Goal: Task Accomplishment & Management: Manage account settings

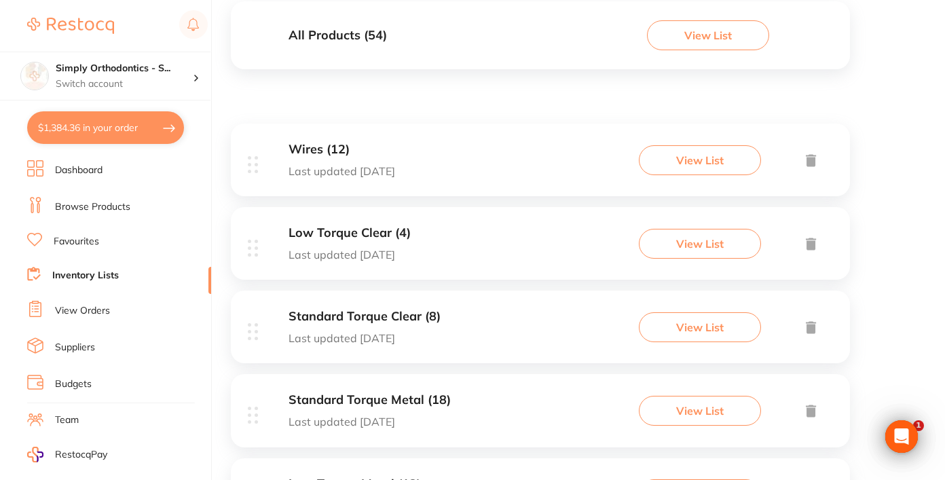
click at [71, 313] on link "View Orders" at bounding box center [82, 311] width 55 height 14
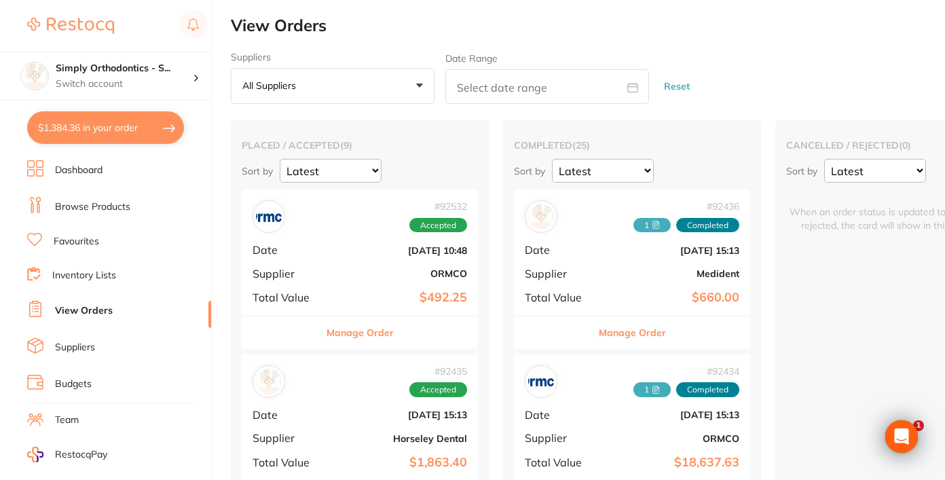
click at [362, 333] on button "Manage Order" at bounding box center [360, 332] width 67 height 33
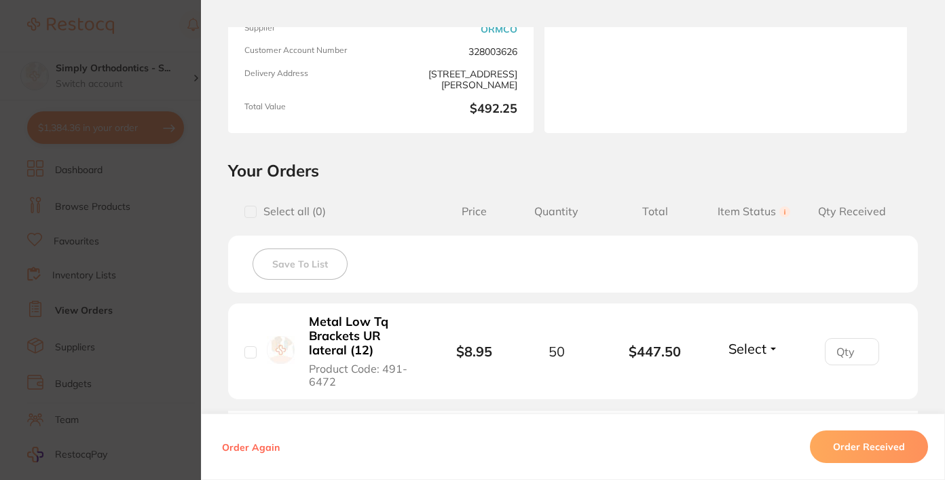
scroll to position [204, 0]
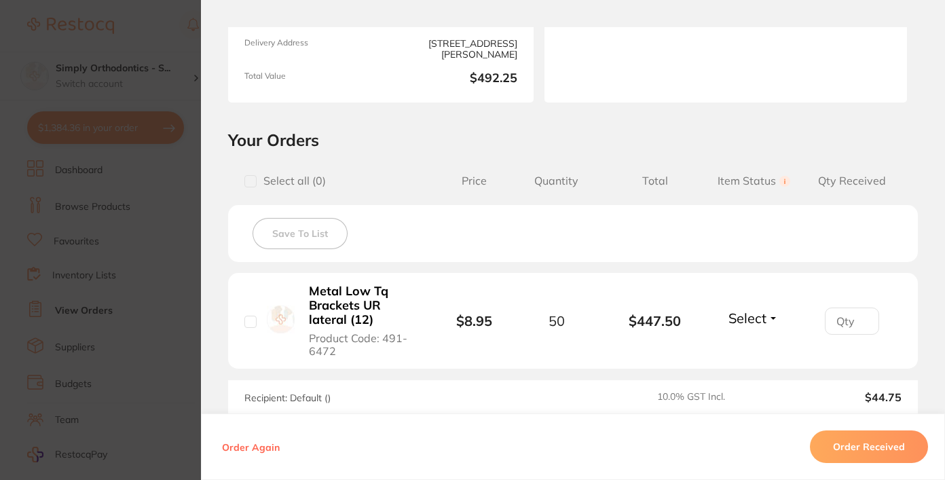
click at [750, 321] on span "Select" at bounding box center [748, 318] width 38 height 17
click at [747, 352] on span "Received" at bounding box center [754, 347] width 35 height 10
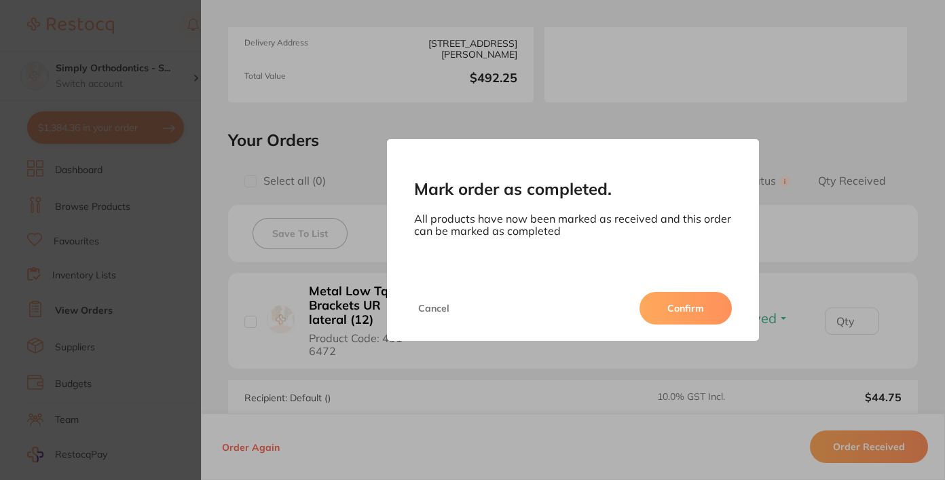
click at [670, 306] on button "Confirm" at bounding box center [686, 308] width 92 height 33
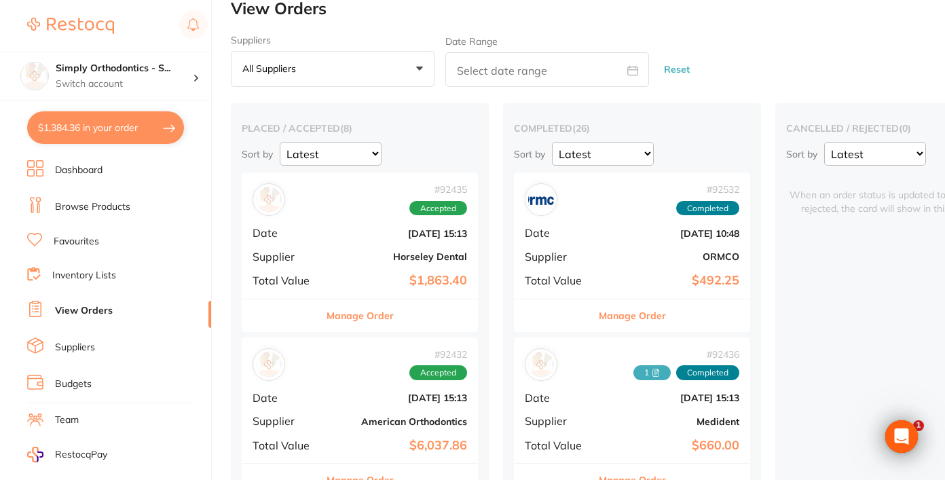
scroll to position [20, 0]
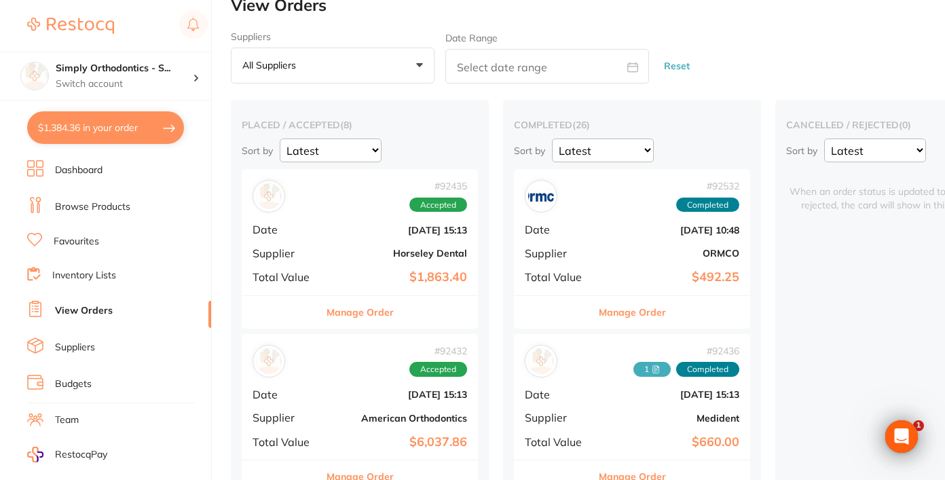
click at [629, 312] on button "Manage Order" at bounding box center [632, 312] width 67 height 33
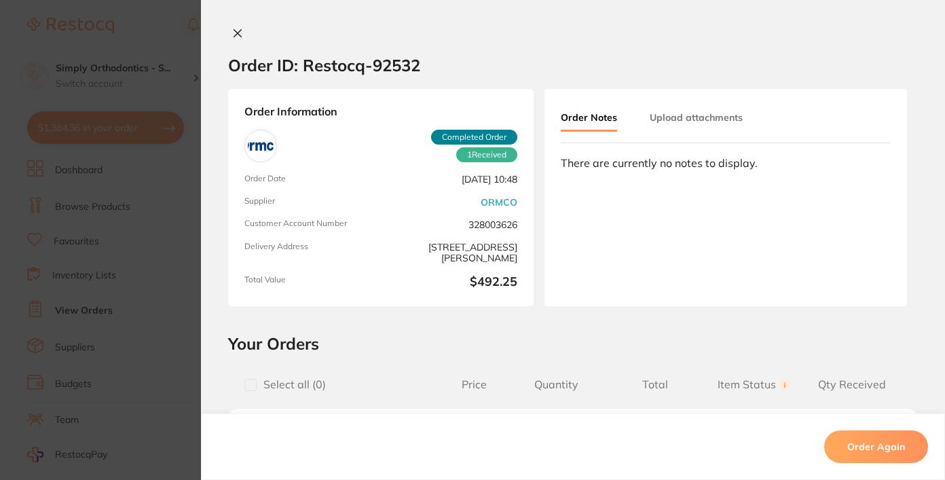
click at [673, 122] on button "Upload attachments" at bounding box center [696, 117] width 93 height 24
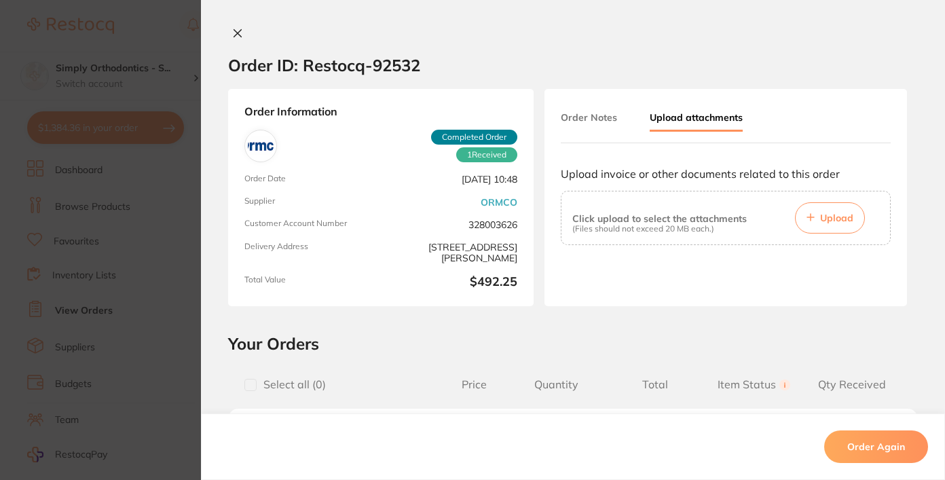
click at [822, 215] on span "Upload" at bounding box center [836, 218] width 33 height 12
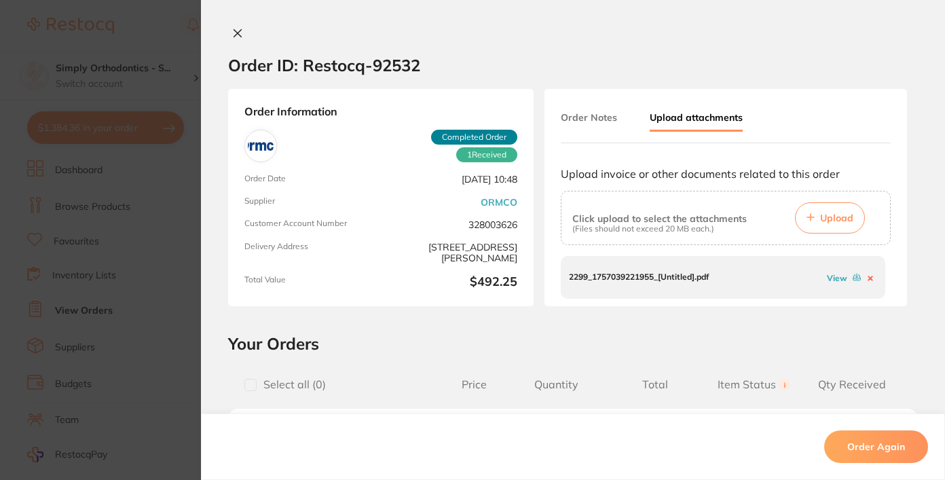
click at [831, 281] on link "View" at bounding box center [837, 278] width 20 height 10
click at [234, 37] on icon at bounding box center [237, 33] width 11 height 11
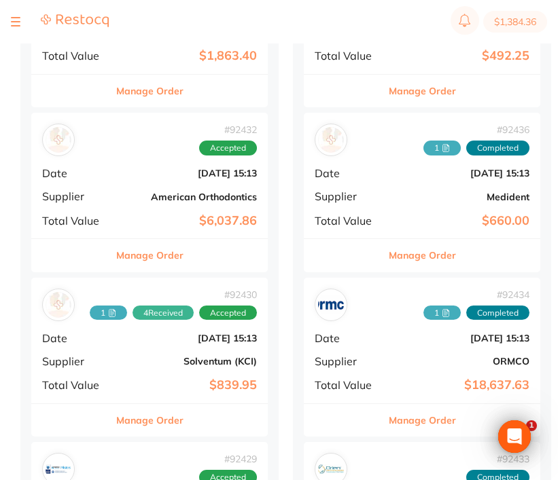
scroll to position [243, 0]
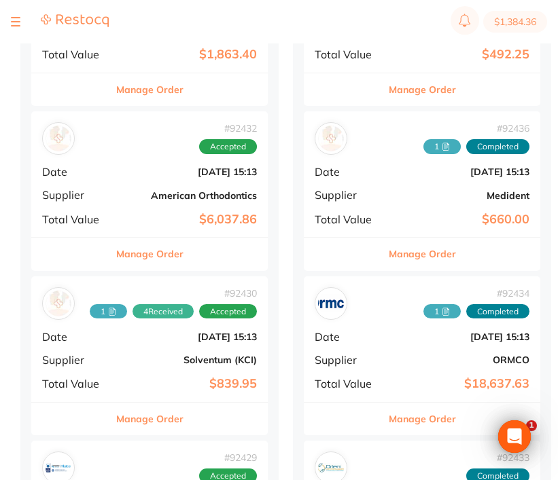
click at [405, 253] on button "Manage Order" at bounding box center [421, 254] width 67 height 33
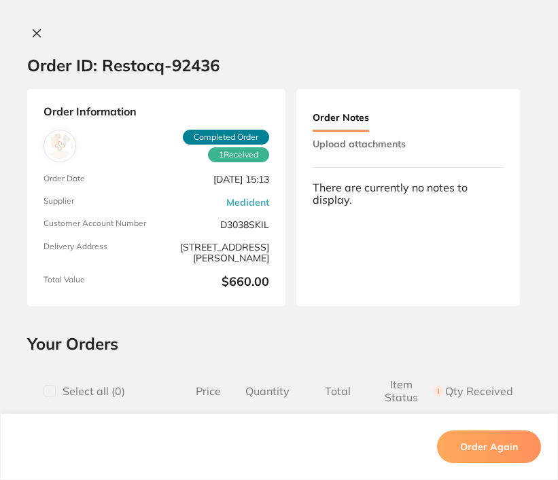
click at [369, 147] on button "Upload attachments" at bounding box center [358, 144] width 93 height 24
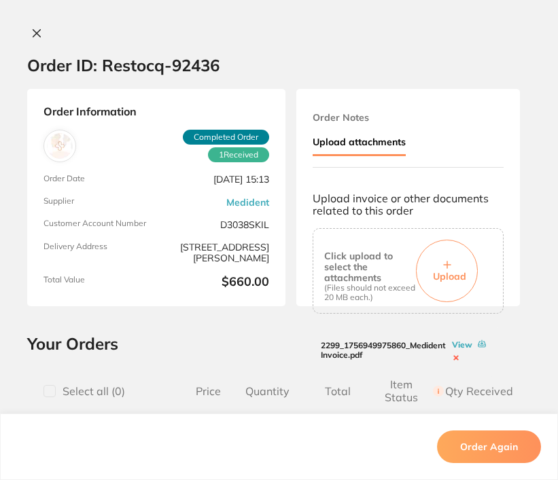
click at [458, 348] on link "View" at bounding box center [462, 345] width 20 height 10
click at [37, 28] on button at bounding box center [36, 34] width 19 height 14
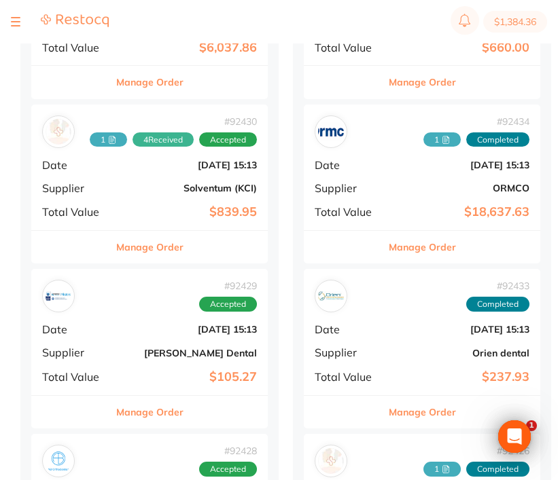
scroll to position [416, 0]
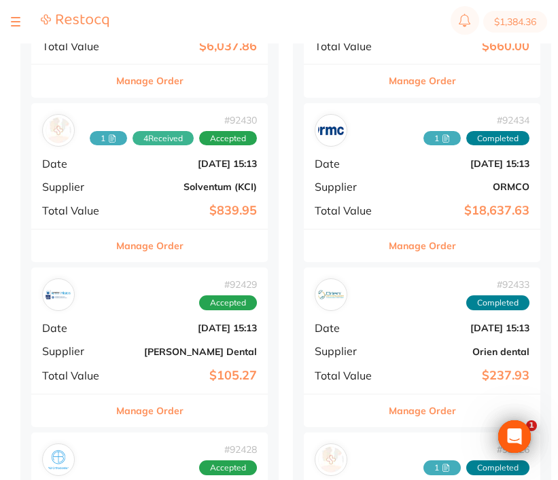
click at [431, 235] on button "Manage Order" at bounding box center [421, 246] width 67 height 33
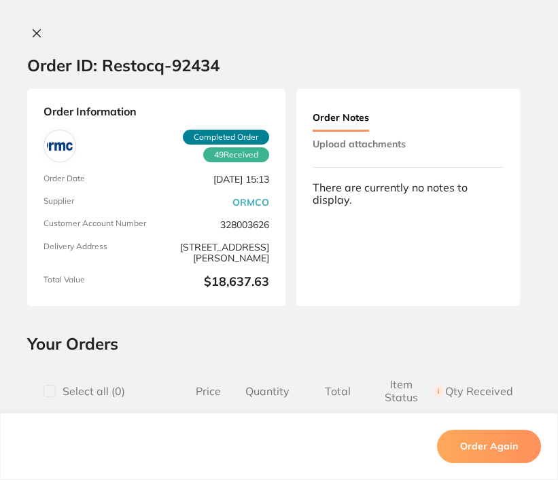
click at [390, 147] on button "Upload attachments" at bounding box center [358, 144] width 93 height 24
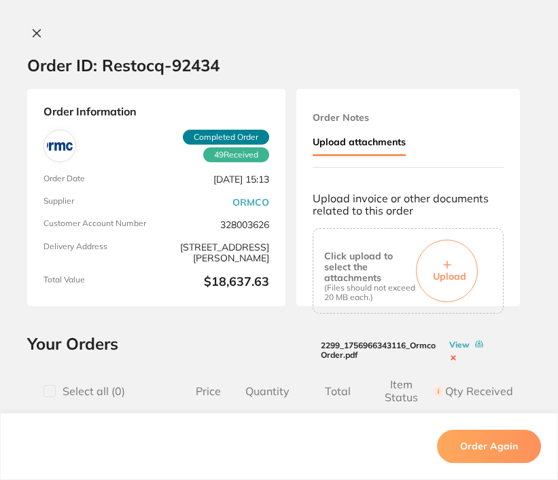
click at [450, 343] on link "View" at bounding box center [459, 345] width 20 height 10
click at [31, 35] on icon at bounding box center [36, 33] width 11 height 11
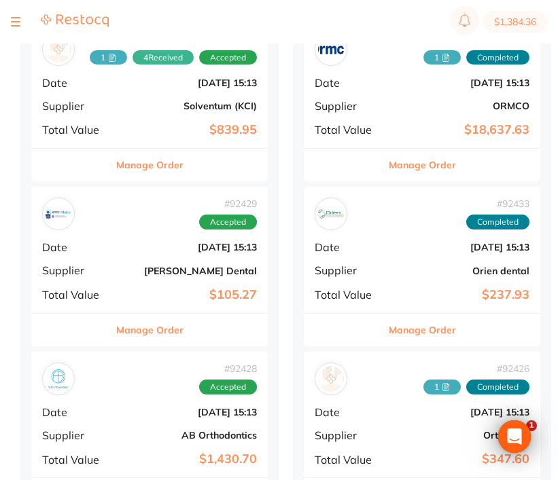
scroll to position [496, 0]
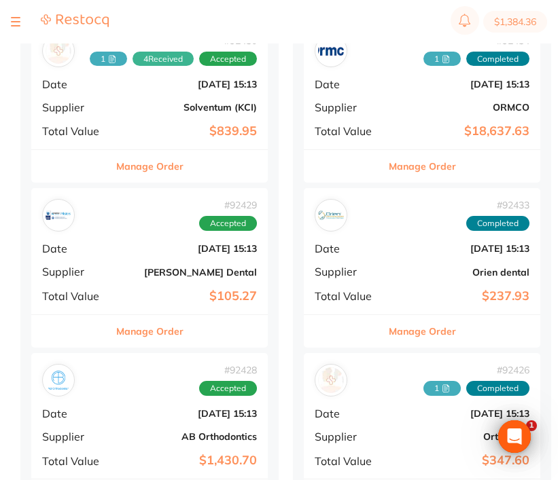
click at [430, 328] on button "Manage Order" at bounding box center [421, 331] width 67 height 33
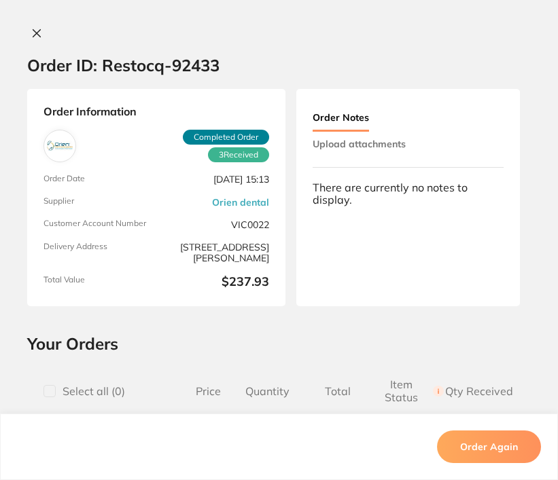
click at [341, 150] on button "Upload attachments" at bounding box center [358, 144] width 93 height 24
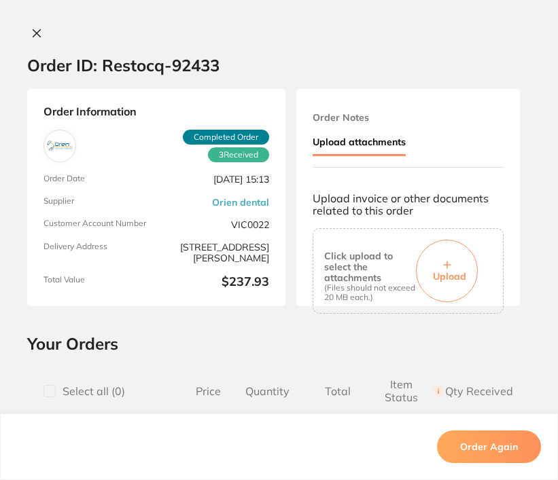
click at [443, 269] on icon at bounding box center [447, 265] width 8 height 8
click at [36, 30] on icon at bounding box center [36, 33] width 11 height 11
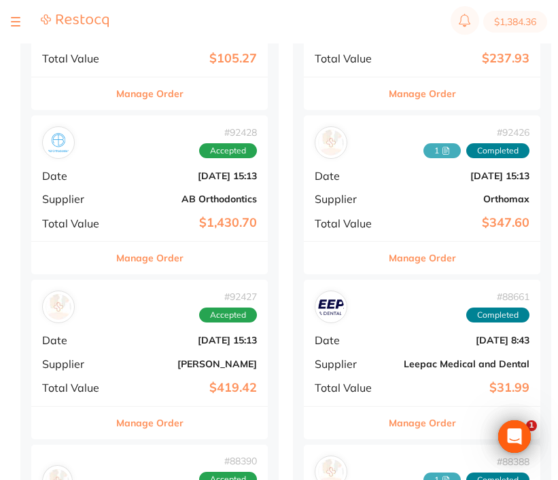
scroll to position [738, 0]
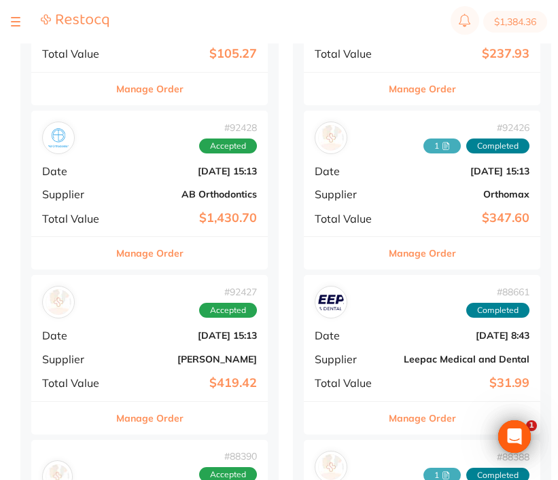
click at [426, 249] on button "Manage Order" at bounding box center [421, 253] width 67 height 33
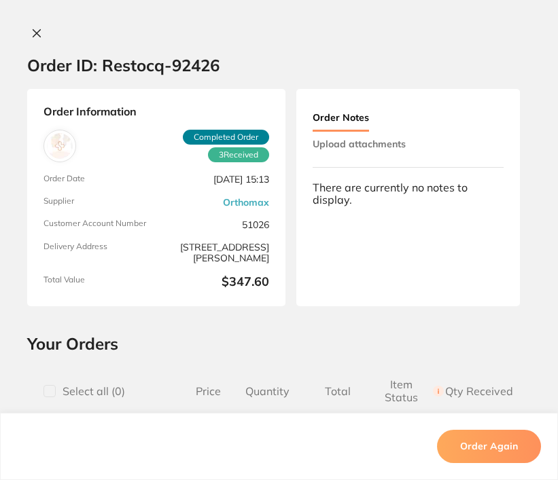
click at [373, 154] on button "Upload attachments" at bounding box center [358, 144] width 93 height 24
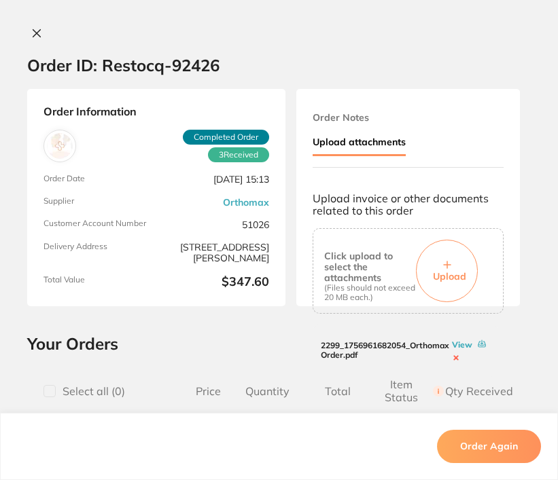
click at [456, 346] on link "View" at bounding box center [462, 345] width 20 height 10
click at [31, 33] on icon at bounding box center [36, 33] width 11 height 11
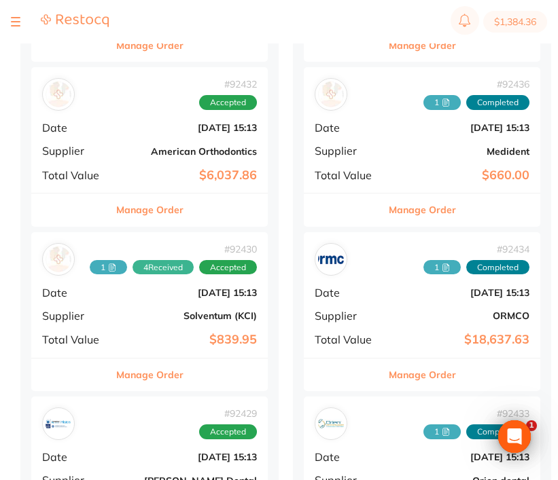
scroll to position [289, 0]
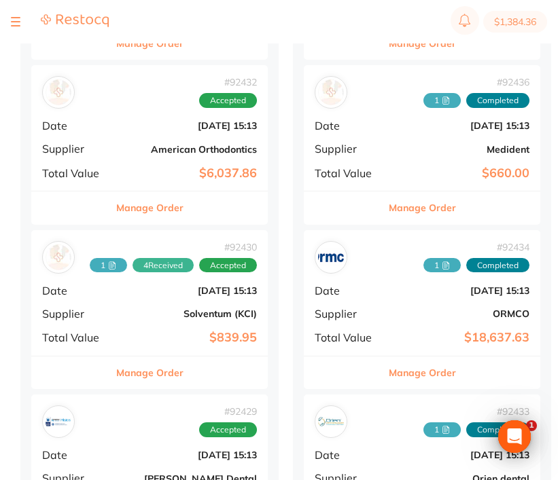
click at [130, 368] on button "Manage Order" at bounding box center [149, 373] width 67 height 33
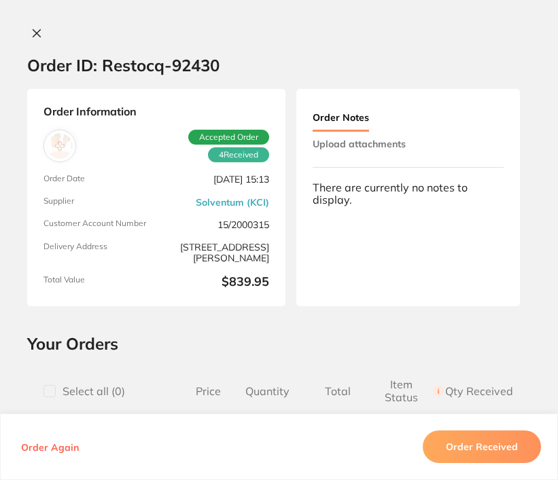
click at [337, 140] on button "Upload attachments" at bounding box center [358, 144] width 93 height 24
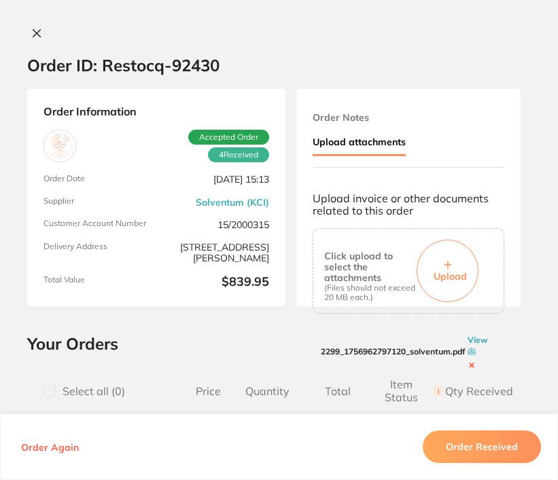
click at [471, 335] on link "View" at bounding box center [477, 340] width 20 height 10
click at [31, 33] on icon at bounding box center [36, 33] width 11 height 11
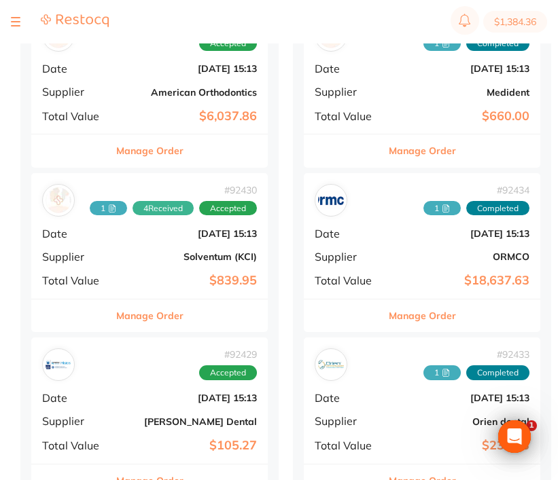
scroll to position [350, 0]
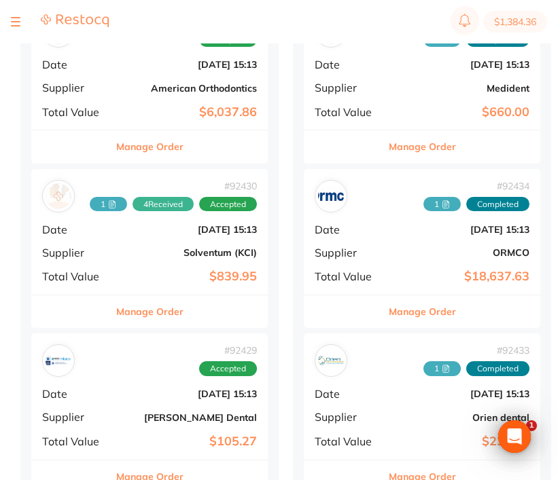
click at [153, 308] on button "Manage Order" at bounding box center [149, 311] width 67 height 33
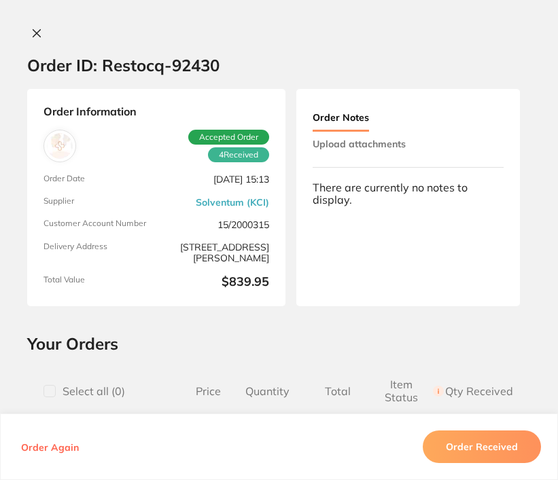
click at [32, 34] on icon at bounding box center [36, 33] width 11 height 11
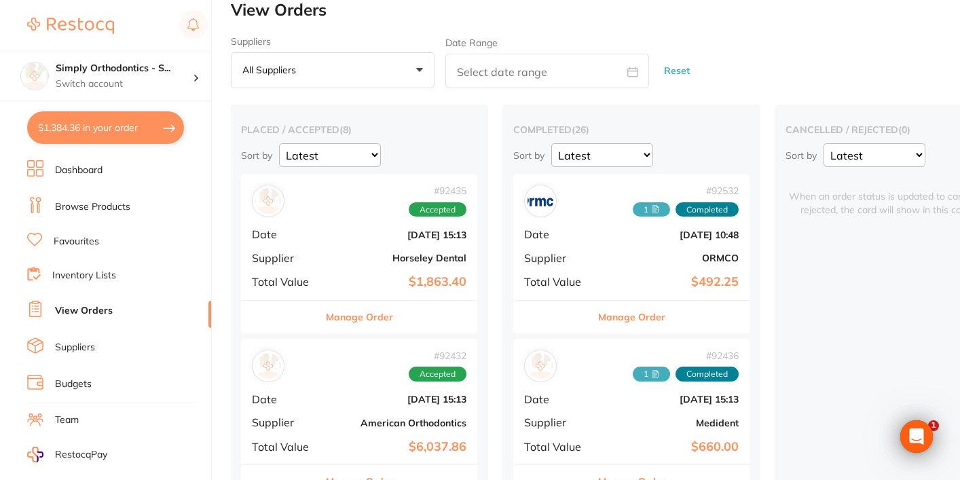
scroll to position [16, 0]
click at [102, 70] on h4 "Simply Orthodontics - S..." at bounding box center [124, 69] width 137 height 14
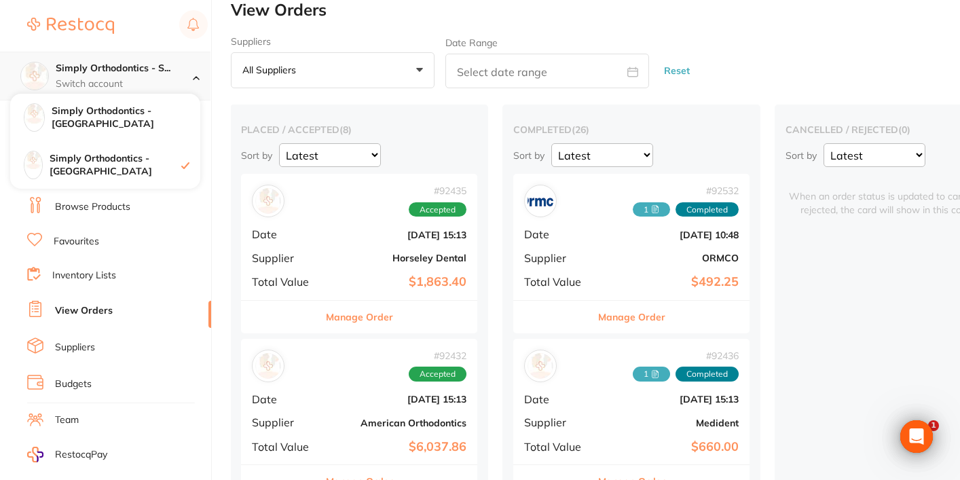
click at [109, 71] on h4 "Simply Orthodontics - S..." at bounding box center [124, 69] width 137 height 14
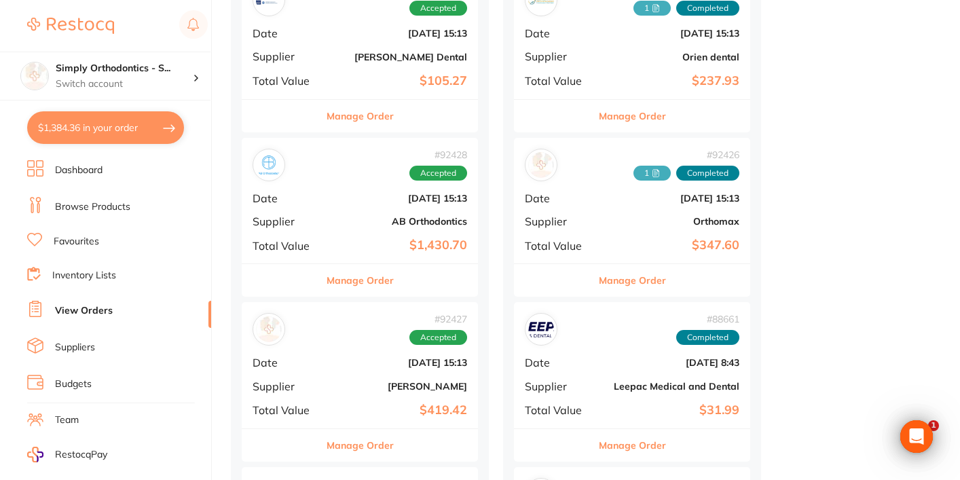
scroll to position [715, 0]
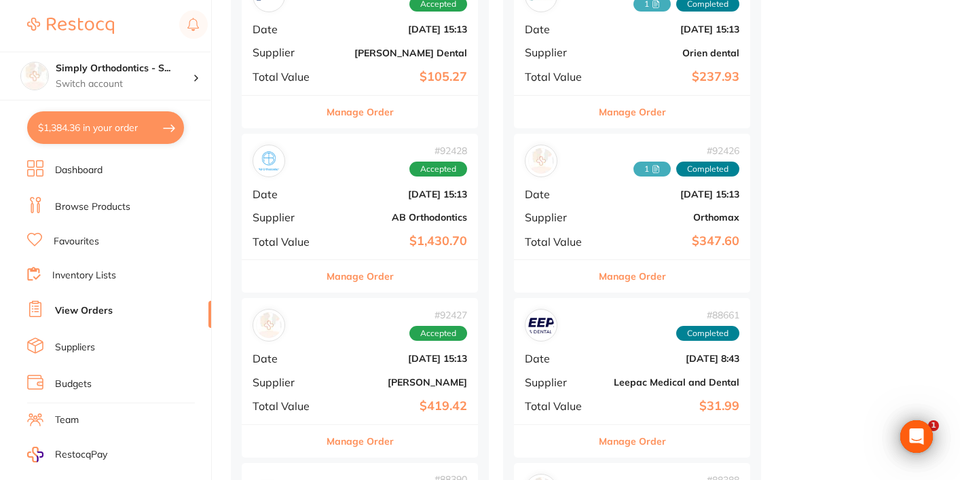
click at [361, 268] on button "Manage Order" at bounding box center [360, 276] width 67 height 33
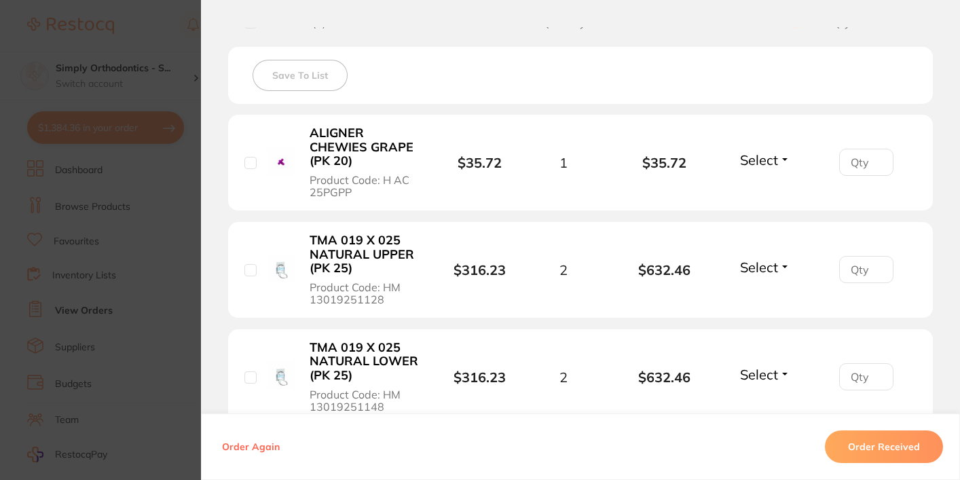
scroll to position [555, 0]
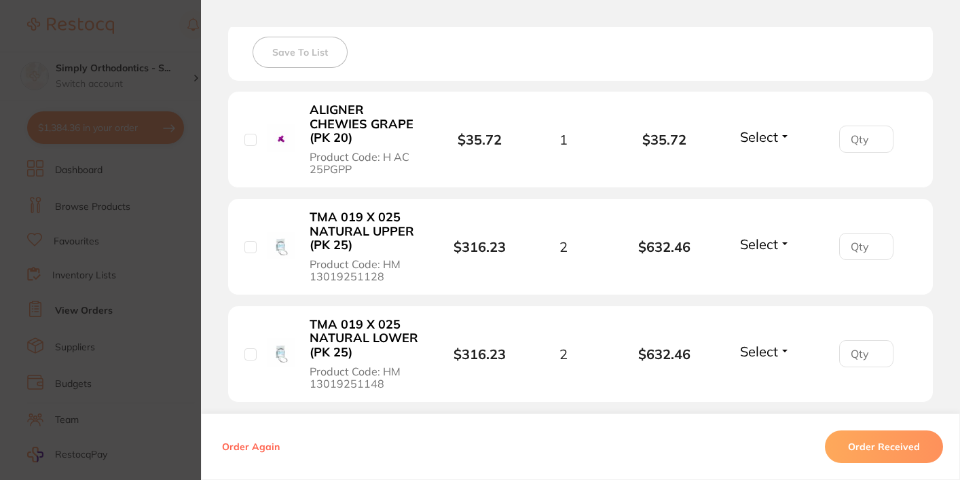
click at [754, 136] on span "Select" at bounding box center [759, 136] width 38 height 17
click at [757, 170] on span "Received" at bounding box center [765, 166] width 35 height 10
click at [748, 237] on span "Select" at bounding box center [759, 244] width 38 height 17
click at [757, 270] on button "Received" at bounding box center [765, 273] width 35 height 21
click at [757, 342] on li "TMA 019 X 025 NATURAL LOWER (PK 25) Product Code: HM 13019251148 $316.23 2 $632…" at bounding box center [580, 354] width 705 height 96
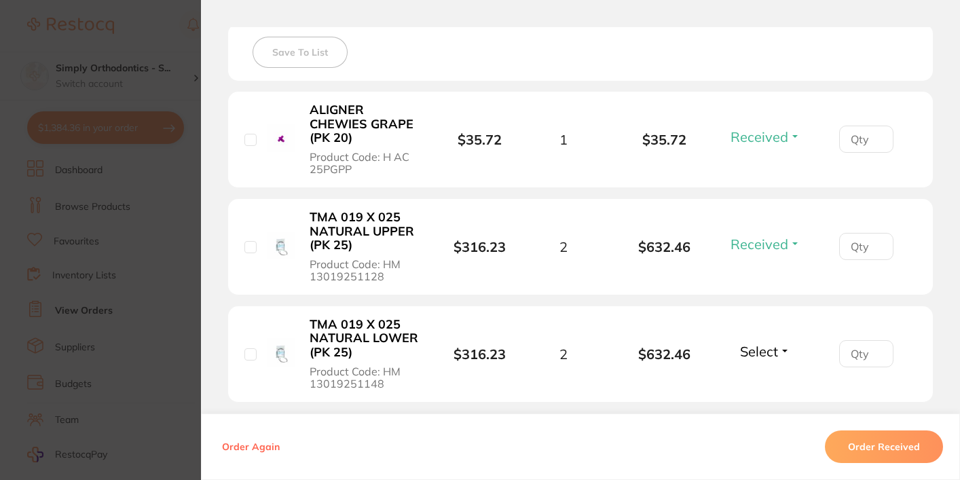
click at [755, 348] on span "Select" at bounding box center [759, 351] width 38 height 17
click at [760, 374] on button "Received" at bounding box center [765, 381] width 35 height 21
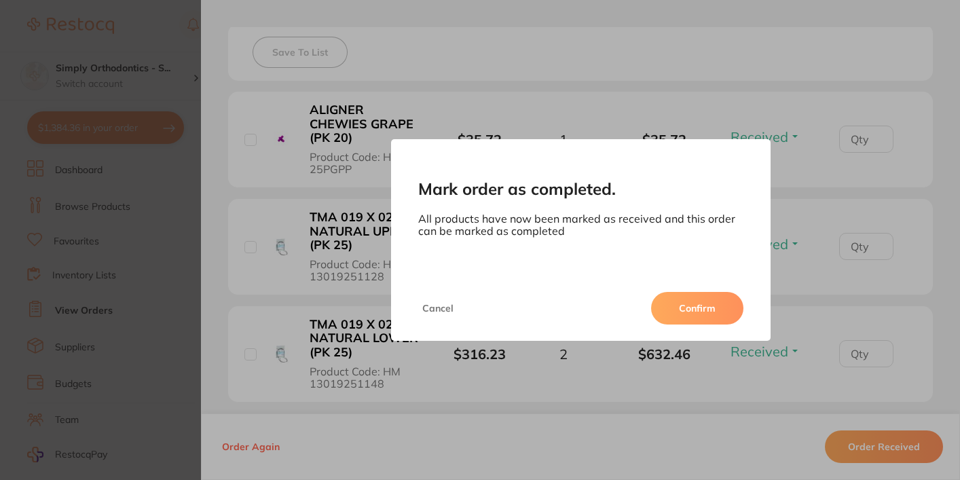
click at [684, 310] on button "Confirm" at bounding box center [697, 308] width 92 height 33
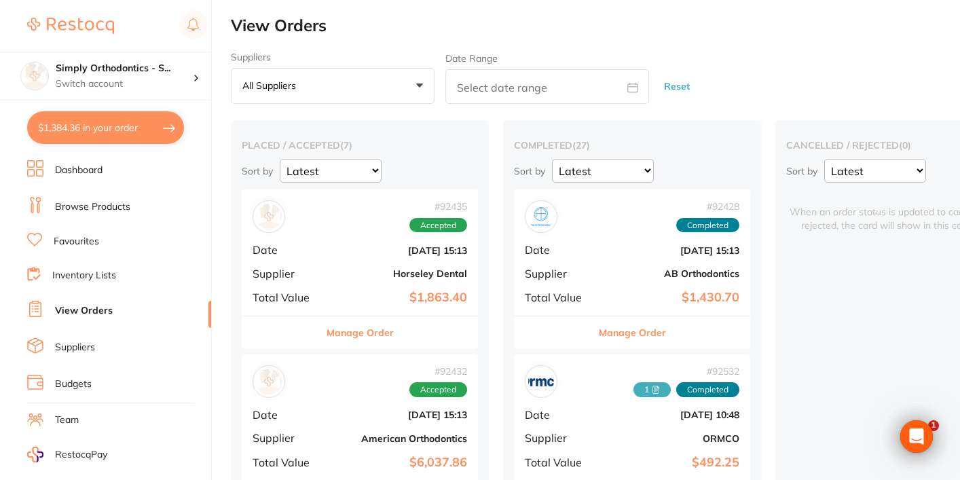
click at [636, 331] on button "Manage Order" at bounding box center [632, 332] width 67 height 33
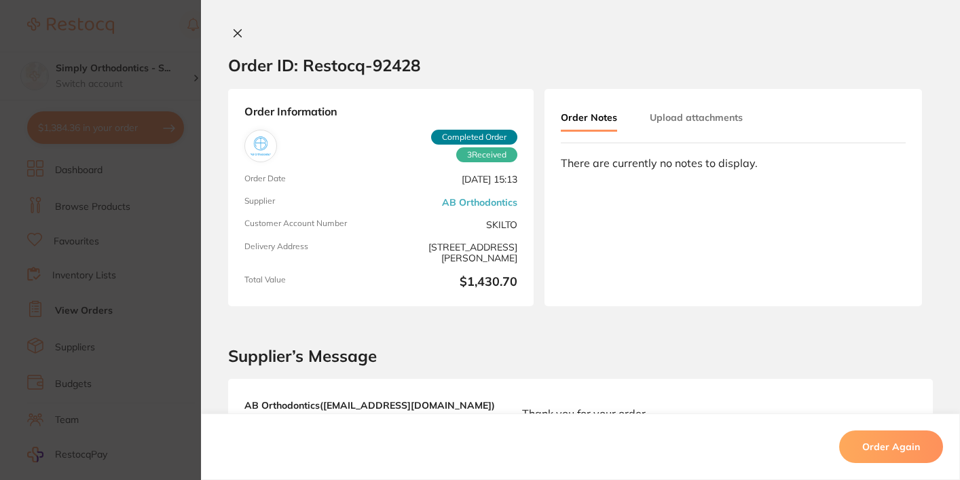
click at [695, 128] on button "Upload attachments" at bounding box center [696, 117] width 93 height 24
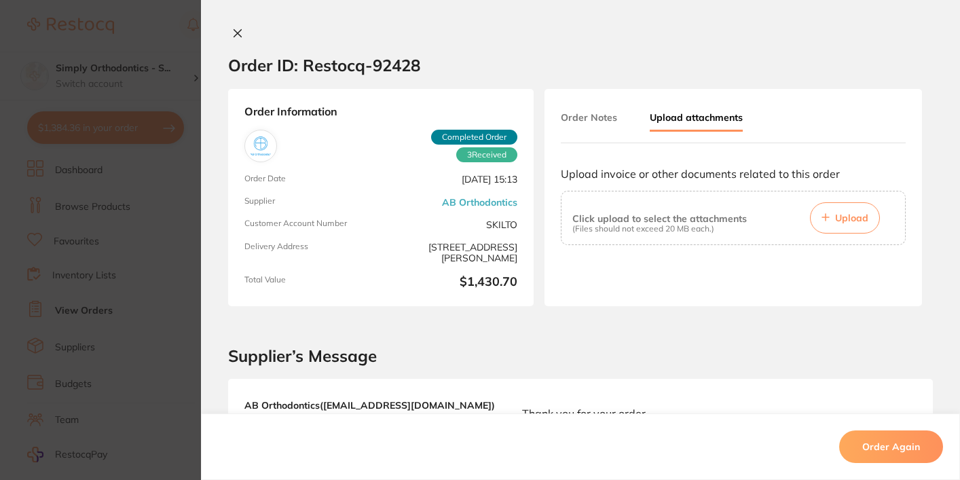
click at [841, 216] on span "Upload" at bounding box center [851, 218] width 33 height 12
click at [841, 219] on span "Upload" at bounding box center [851, 218] width 33 height 12
click at [594, 125] on button "Order Notes" at bounding box center [589, 117] width 56 height 24
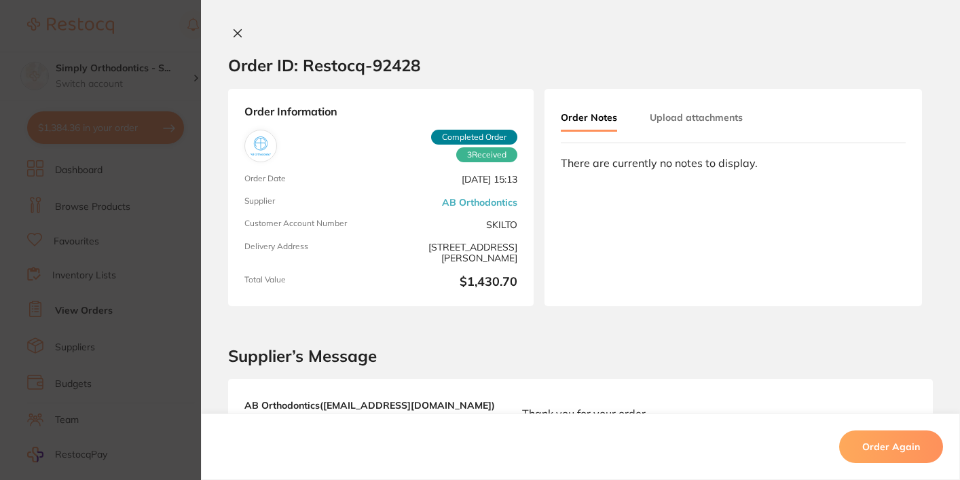
click at [656, 126] on button "Upload attachments" at bounding box center [696, 117] width 93 height 24
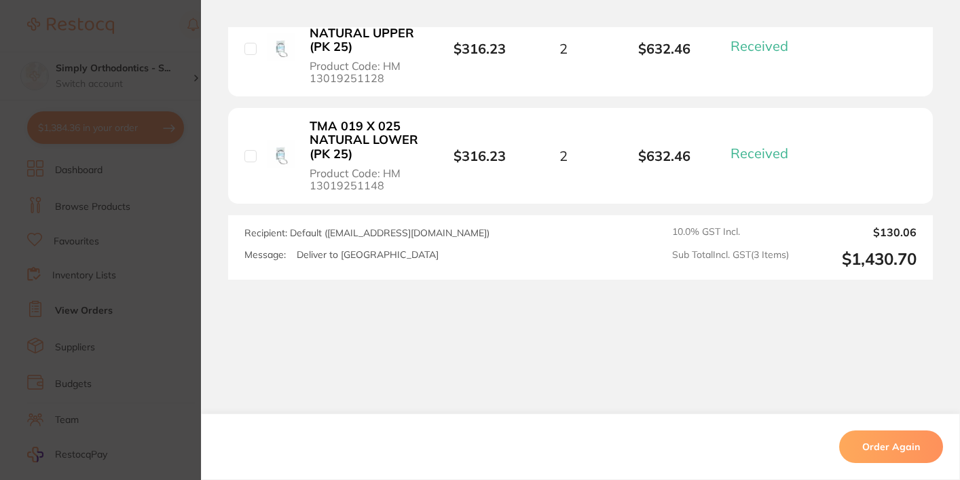
scroll to position [3, 0]
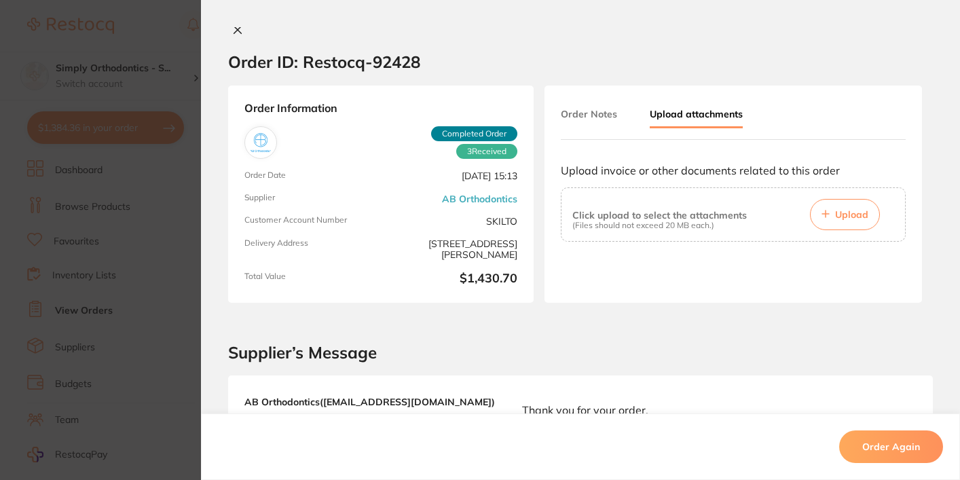
click at [822, 217] on icon at bounding box center [825, 214] width 7 height 7
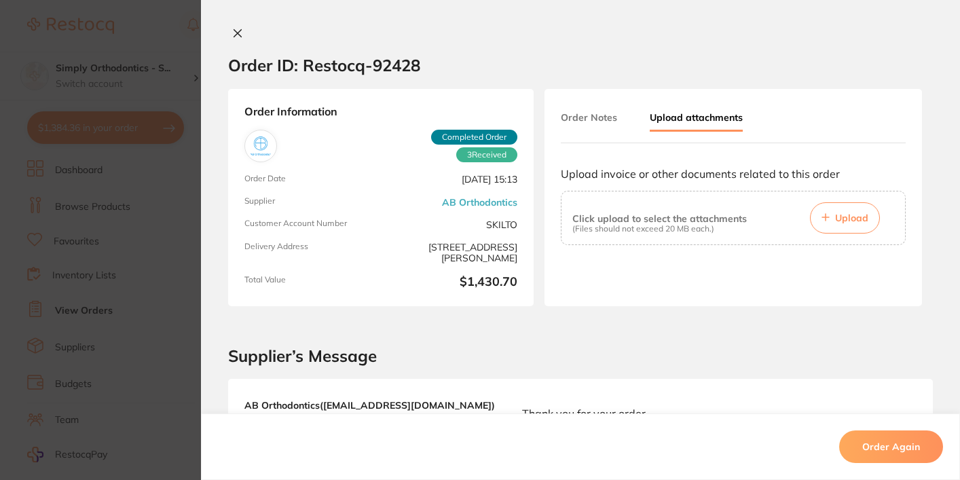
scroll to position [0, 0]
click at [237, 36] on icon at bounding box center [237, 33] width 7 height 7
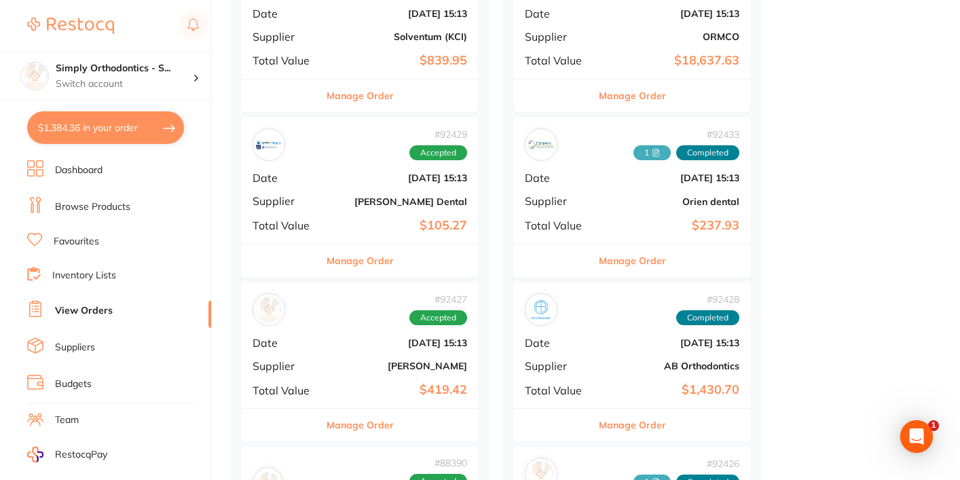
scroll to position [600, 0]
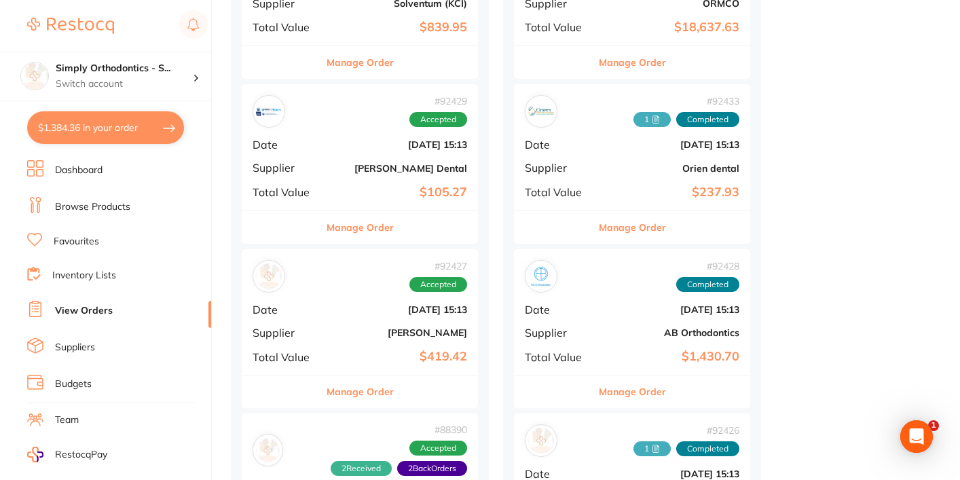
click at [655, 390] on button "Manage Order" at bounding box center [632, 392] width 67 height 33
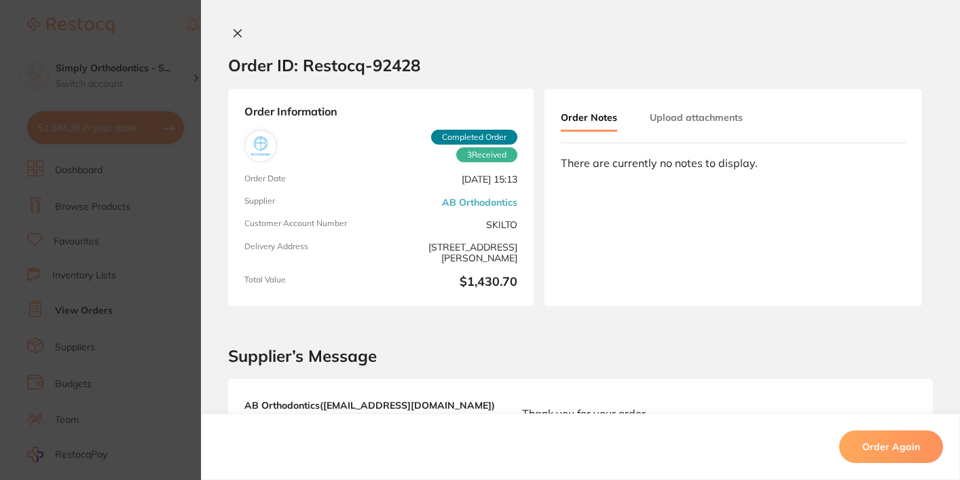
click at [668, 129] on button "Upload attachments" at bounding box center [696, 117] width 93 height 24
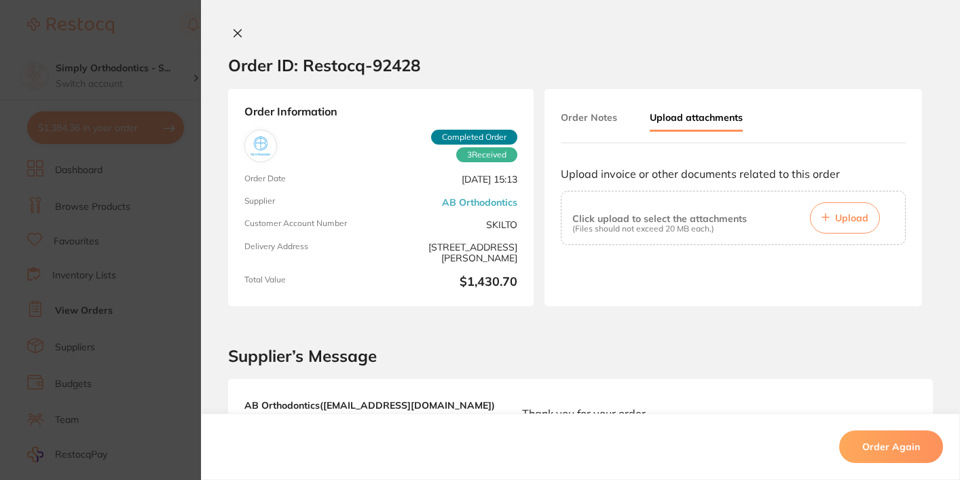
click at [666, 109] on button "Upload attachments" at bounding box center [696, 118] width 93 height 26
click at [854, 219] on span "Upload" at bounding box center [851, 218] width 33 height 12
click at [234, 33] on icon at bounding box center [237, 33] width 7 height 7
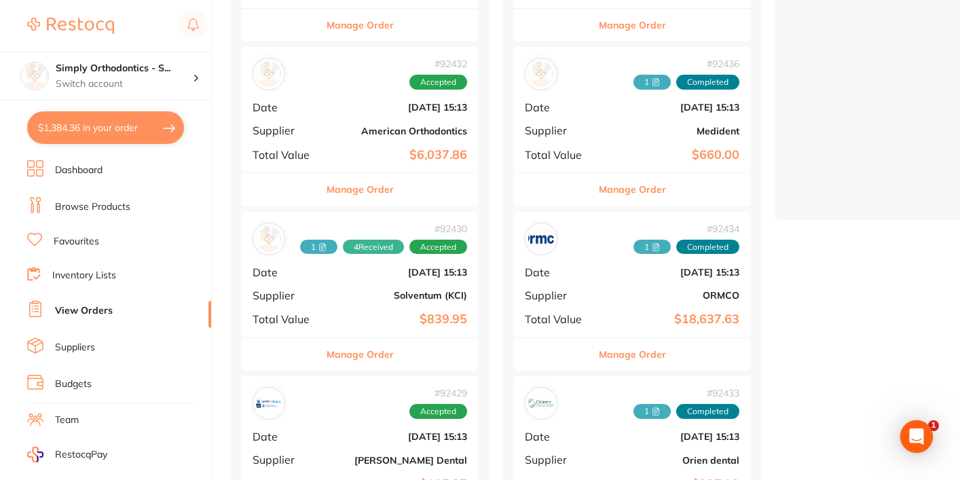
scroll to position [308, 0]
click at [75, 272] on link "Inventory Lists" at bounding box center [84, 276] width 64 height 14
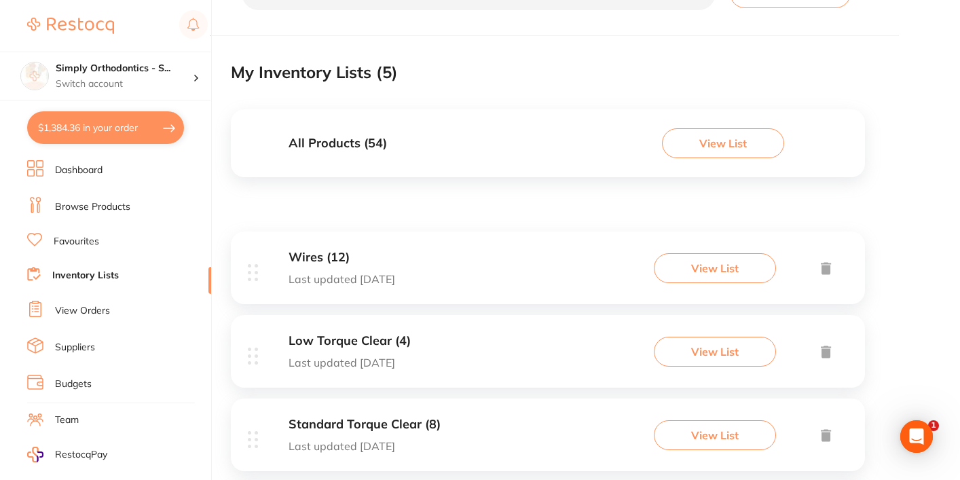
scroll to position [75, 0]
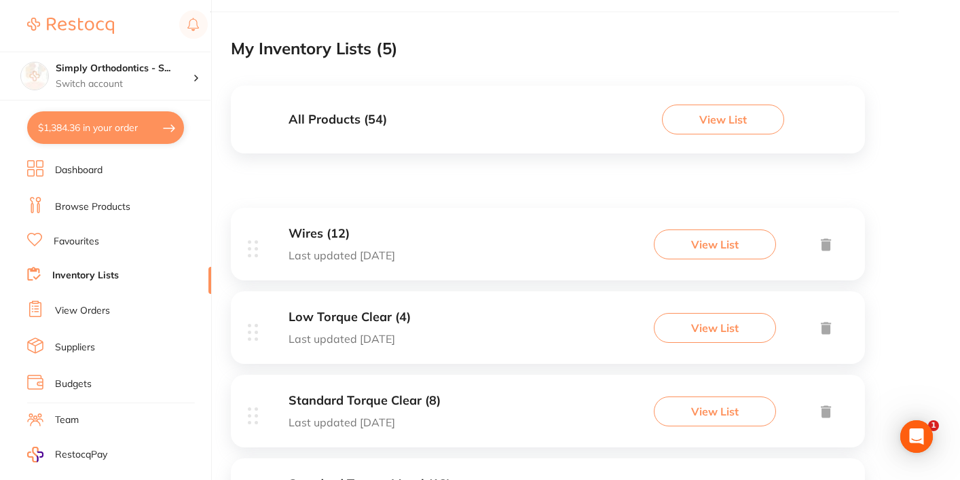
click at [333, 243] on div "Wires (12) Last updated today" at bounding box center [342, 244] width 107 height 35
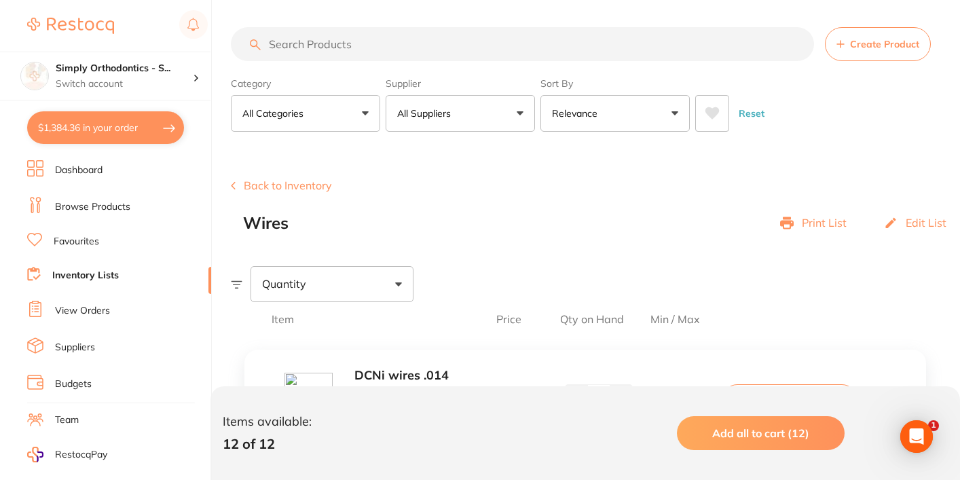
scroll to position [3, 0]
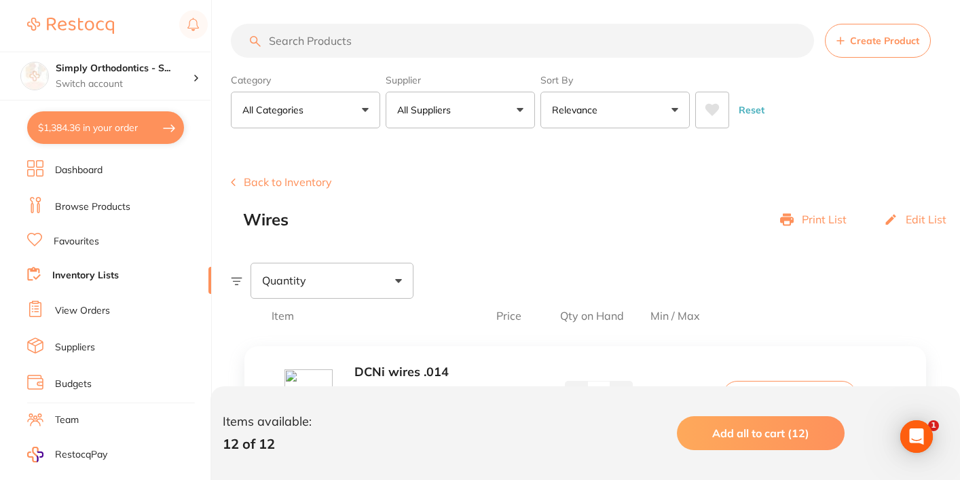
click at [73, 243] on link "Favourites" at bounding box center [76, 242] width 45 height 14
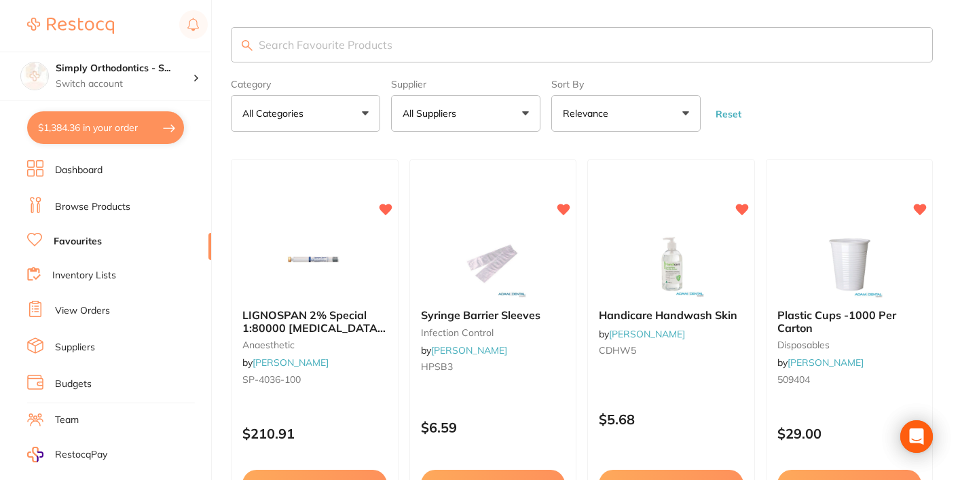
click at [471, 49] on input "search" at bounding box center [582, 44] width 702 height 35
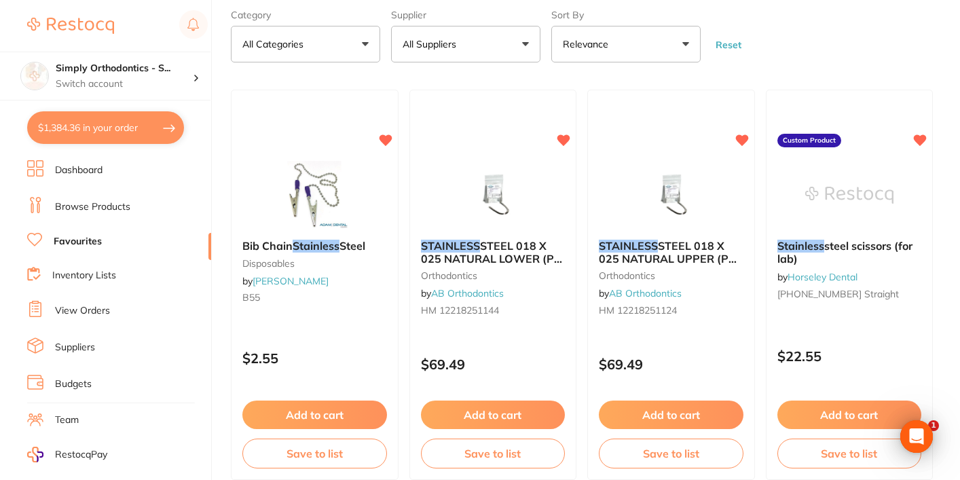
scroll to position [67, 0]
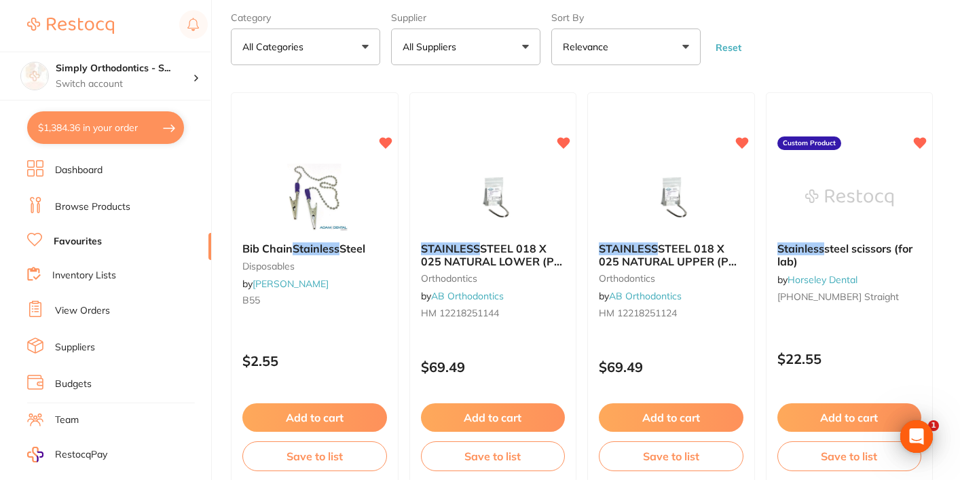
type input "stainless"
click at [65, 269] on link "Inventory Lists" at bounding box center [84, 276] width 64 height 14
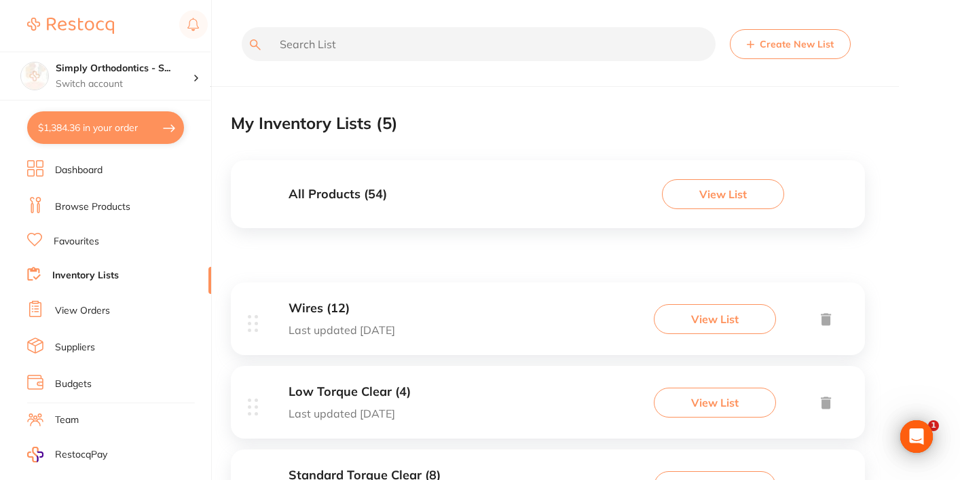
click at [354, 306] on h3 "Wires (12)" at bounding box center [342, 309] width 107 height 14
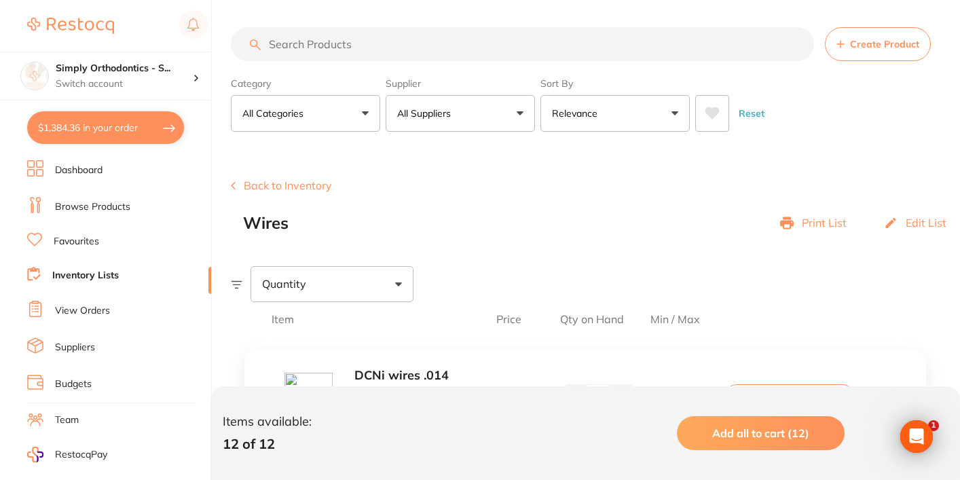
click at [480, 113] on button "All Suppliers" at bounding box center [460, 113] width 149 height 37
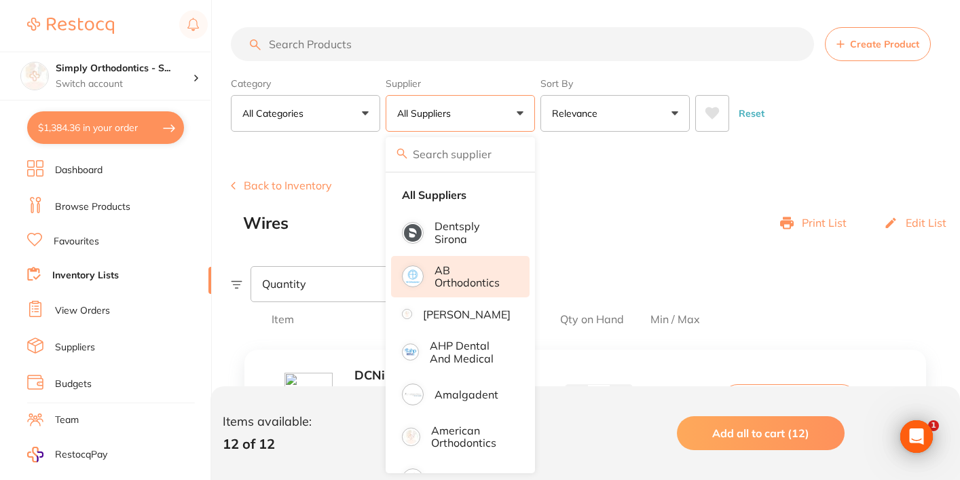
click at [458, 289] on p "AB Orthodontics" at bounding box center [473, 276] width 76 height 25
click at [389, 40] on input "search" at bounding box center [522, 44] width 583 height 34
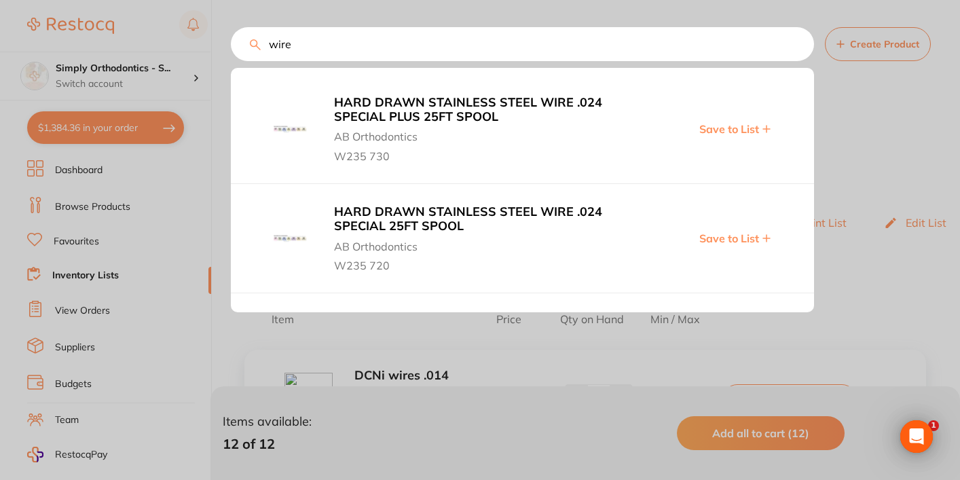
click at [316, 53] on input "wire" at bounding box center [522, 44] width 583 height 34
type input "w"
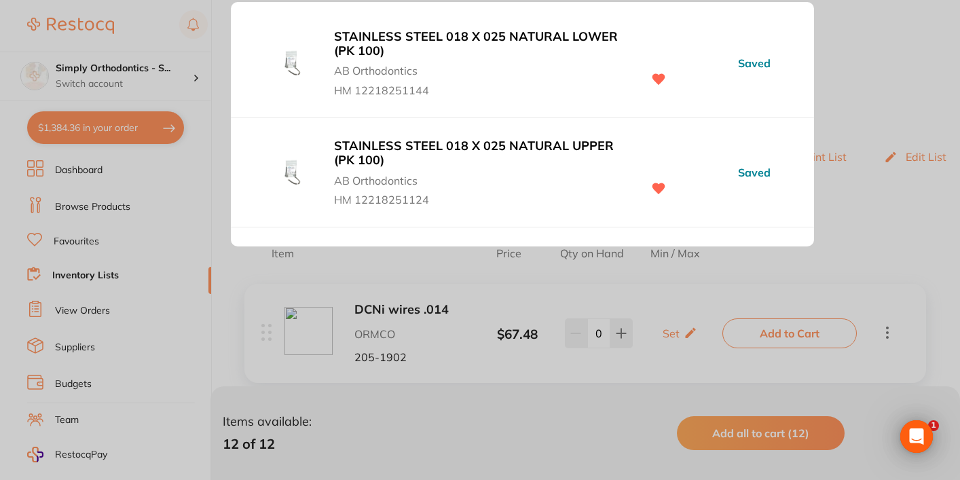
type input "stainless"
click at [892, 77] on div at bounding box center [480, 240] width 960 height 480
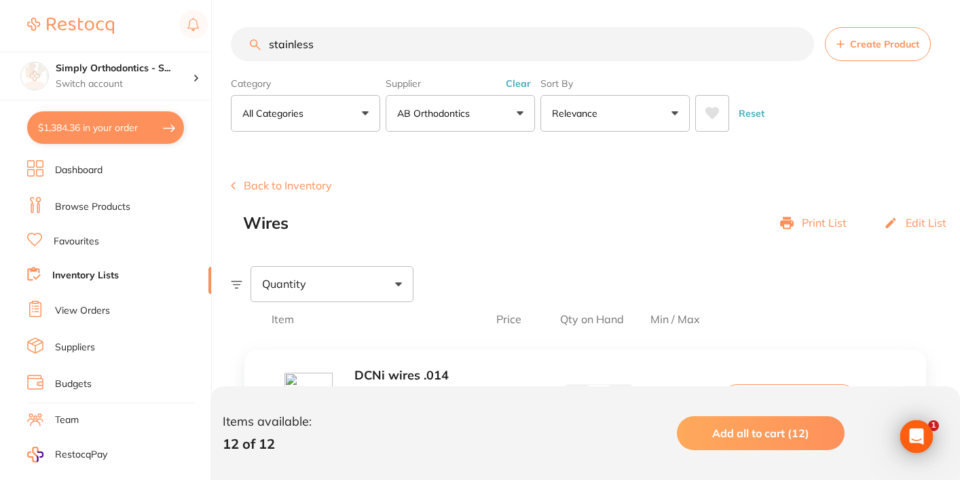
scroll to position [1, 0]
click at [72, 244] on link "Favourites" at bounding box center [76, 242] width 45 height 14
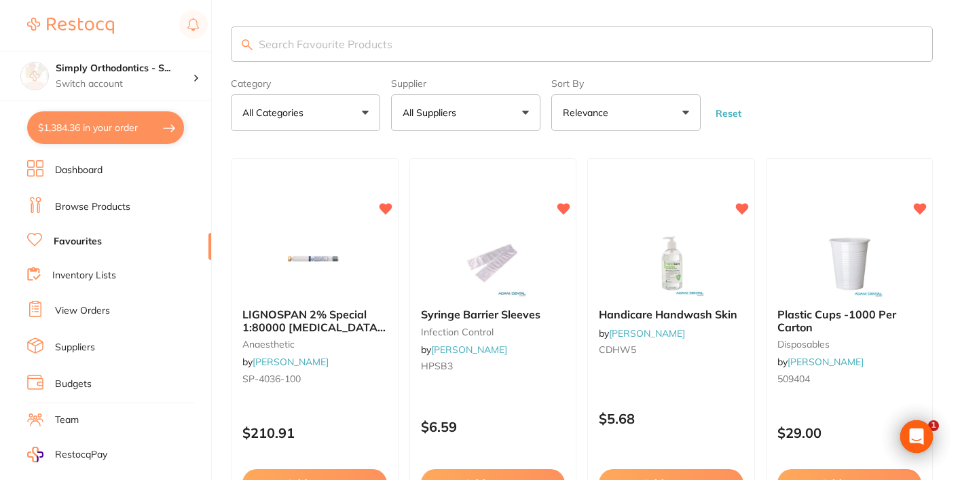
click at [473, 50] on input "search" at bounding box center [582, 43] width 702 height 35
type input "stainless"
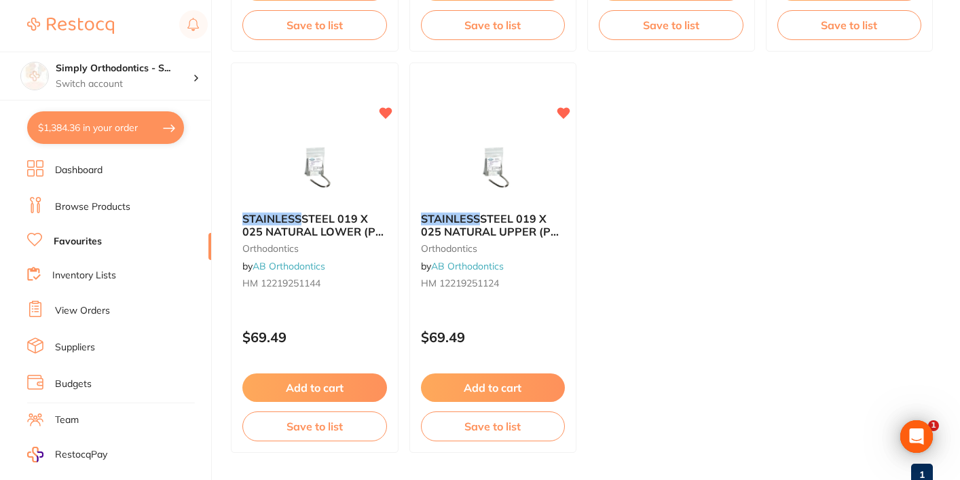
scroll to position [498, 0]
click at [490, 428] on button "Save to list" at bounding box center [493, 428] width 146 height 31
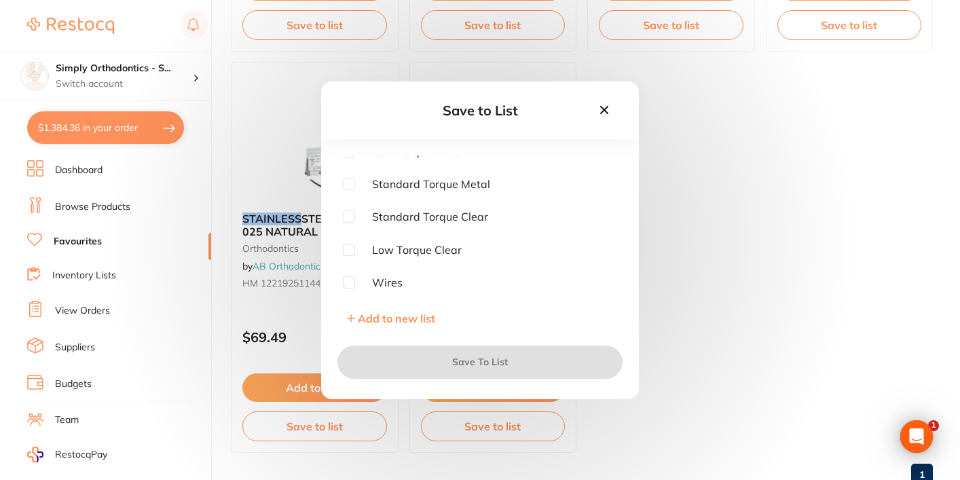
scroll to position [9, 0]
click at [348, 286] on input "checkbox" at bounding box center [349, 284] width 12 height 12
checkbox input "true"
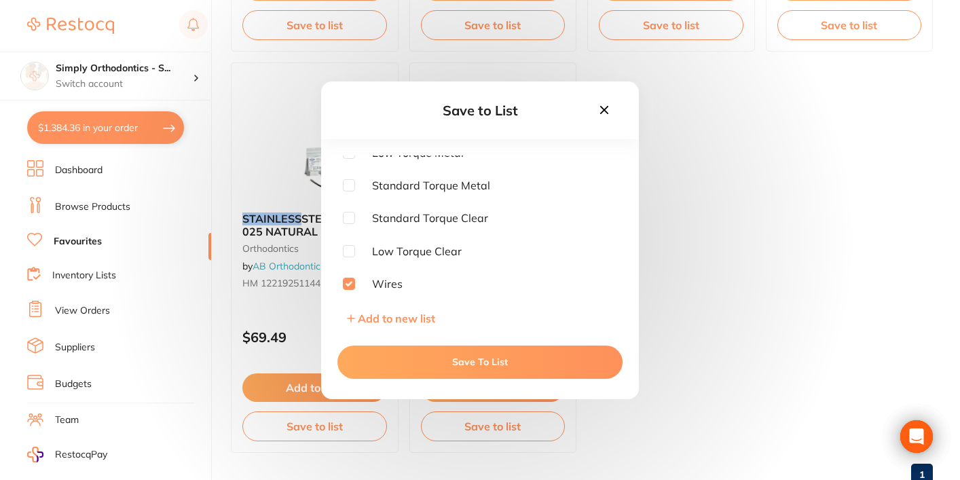
click at [417, 367] on button "Save To List" at bounding box center [480, 362] width 285 height 33
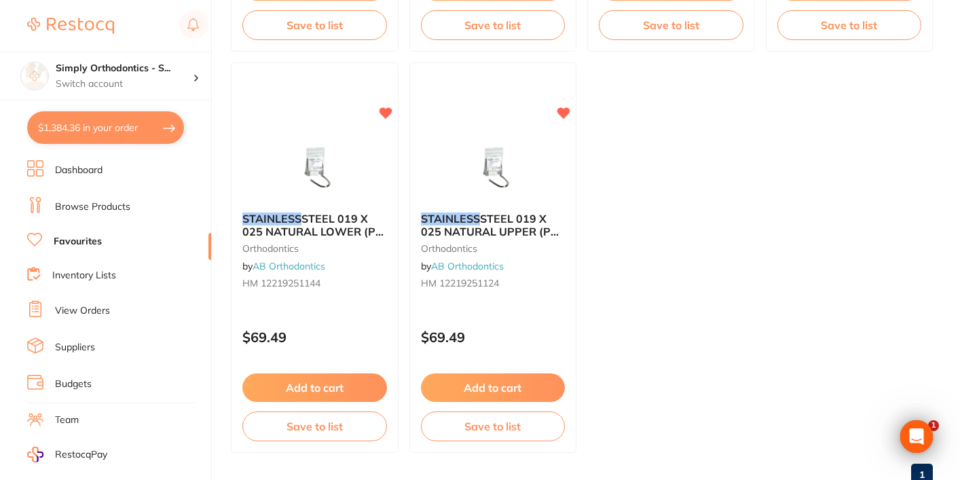
scroll to position [0, 0]
click at [309, 429] on button "Save to list" at bounding box center [315, 428] width 146 height 31
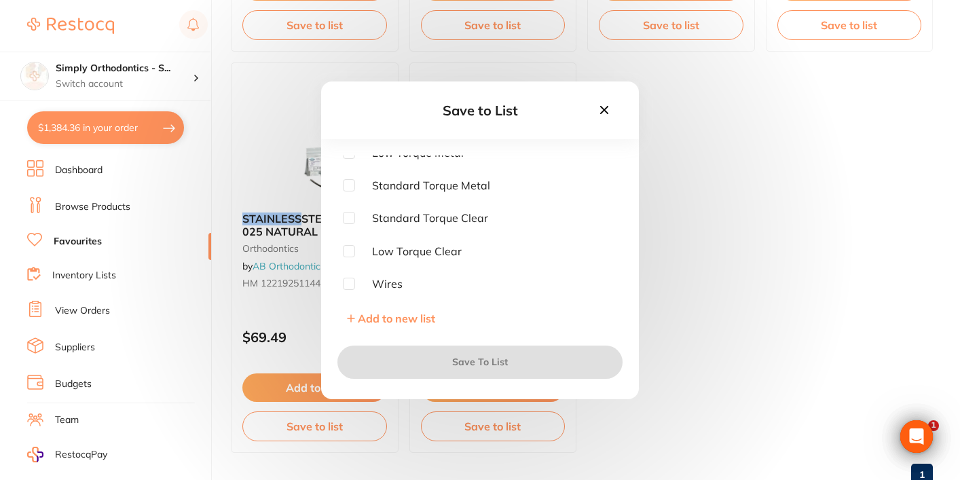
click at [348, 284] on input "checkbox" at bounding box center [349, 284] width 12 height 12
checkbox input "true"
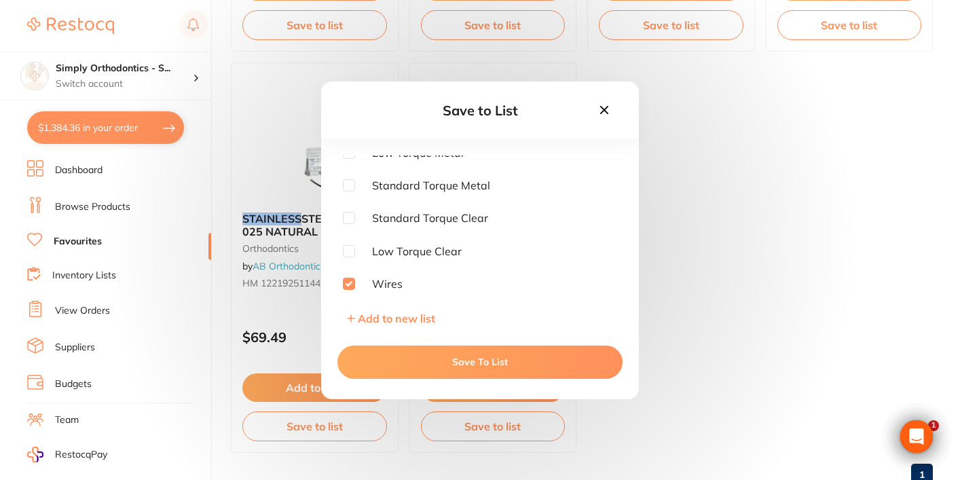
click at [462, 361] on button "Save To List" at bounding box center [480, 362] width 285 height 33
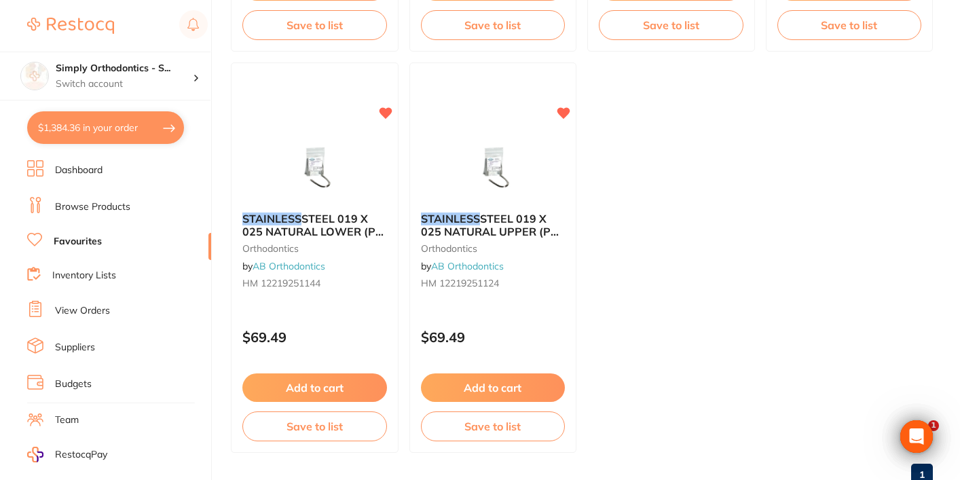
click at [723, 265] on ul "Bib Chain Stainless Steel disposables by Adam Dental B55 $2.55 Add to cart Save…" at bounding box center [582, 57] width 702 height 792
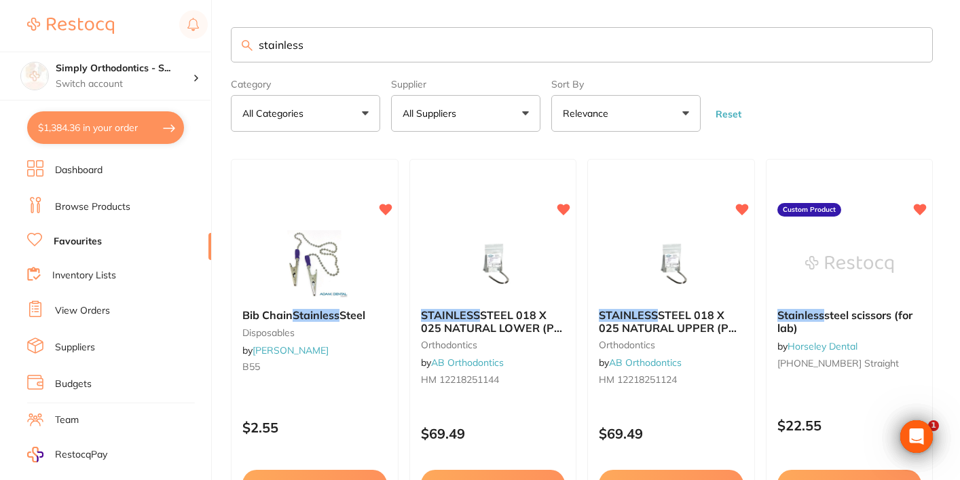
click at [76, 280] on link "Inventory Lists" at bounding box center [84, 276] width 64 height 14
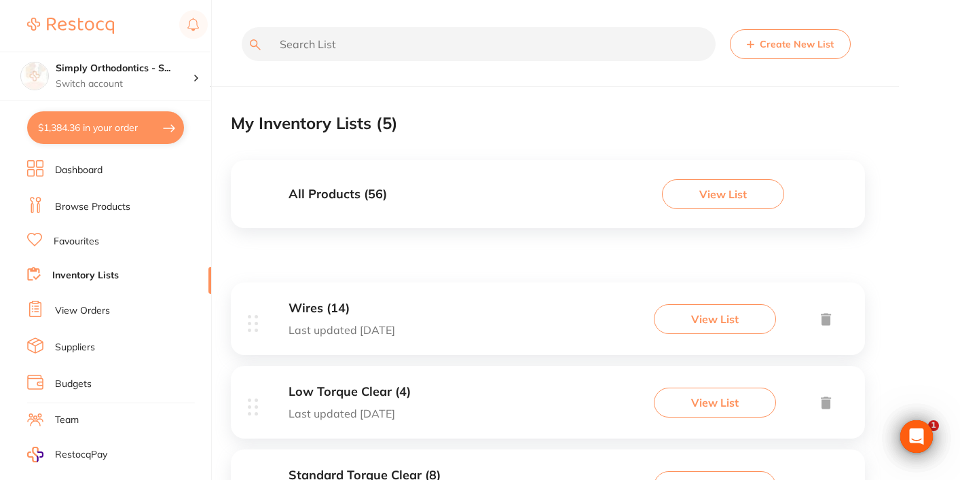
click at [778, 52] on button "Create New List" at bounding box center [790, 44] width 121 height 30
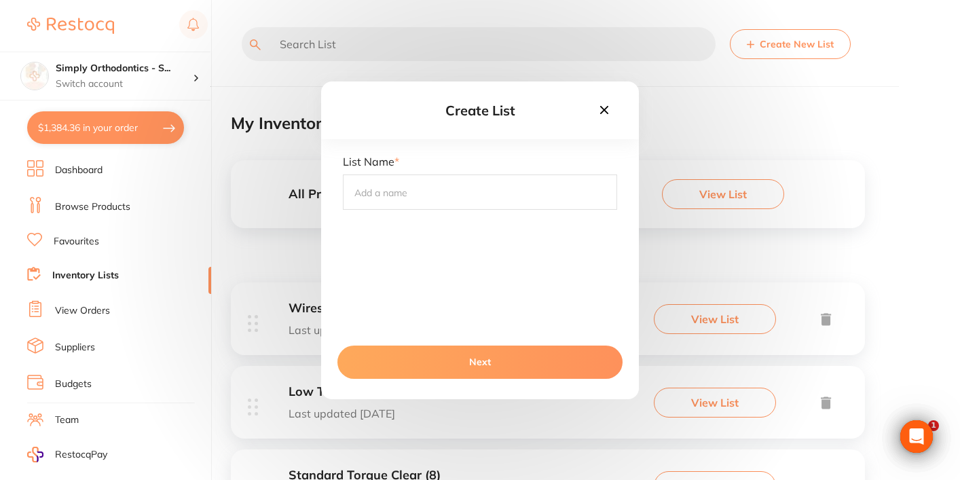
click at [395, 198] on input "text" at bounding box center [480, 192] width 274 height 35
type input "Elastics"
click at [457, 365] on button "Next" at bounding box center [480, 362] width 285 height 33
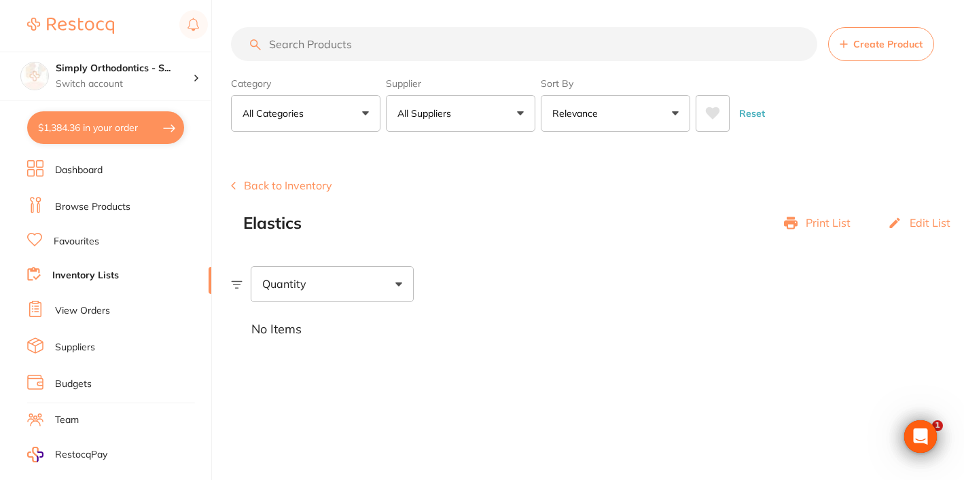
click at [426, 50] on input "search" at bounding box center [524, 44] width 586 height 34
click at [475, 113] on button "All Suppliers" at bounding box center [460, 113] width 149 height 37
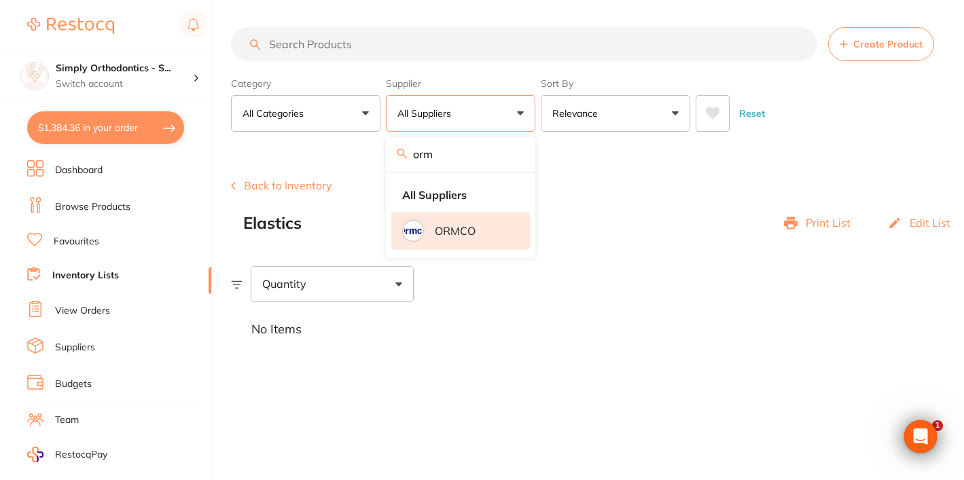
type input "orm"
click at [454, 234] on p "ORMCO" at bounding box center [455, 231] width 41 height 12
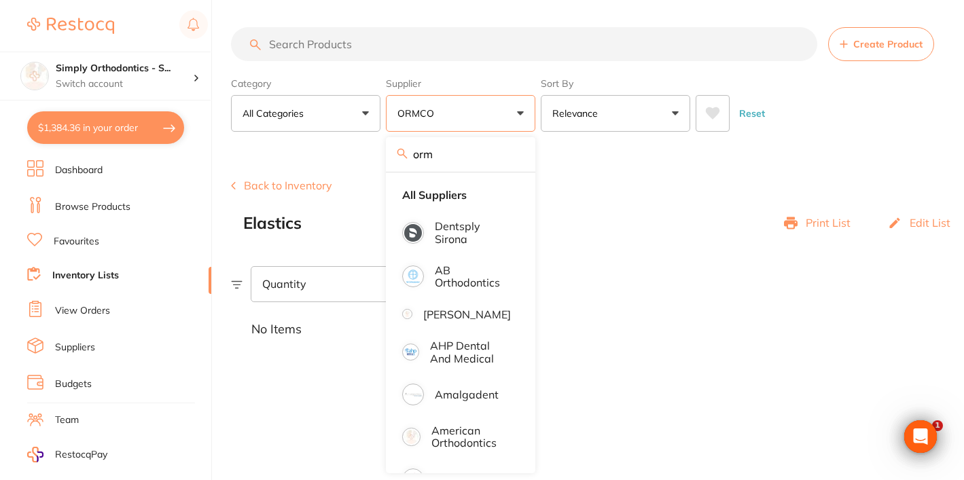
click at [361, 39] on input "search" at bounding box center [524, 44] width 586 height 34
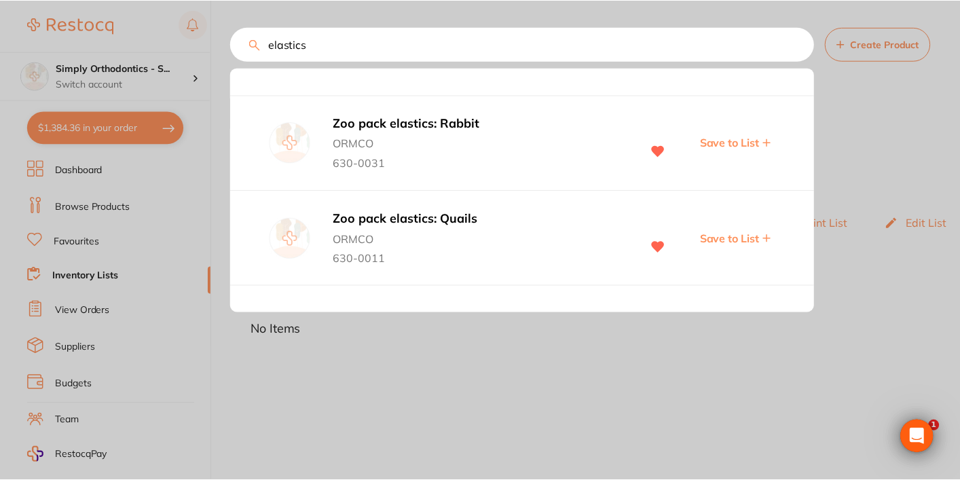
scroll to position [115, 0]
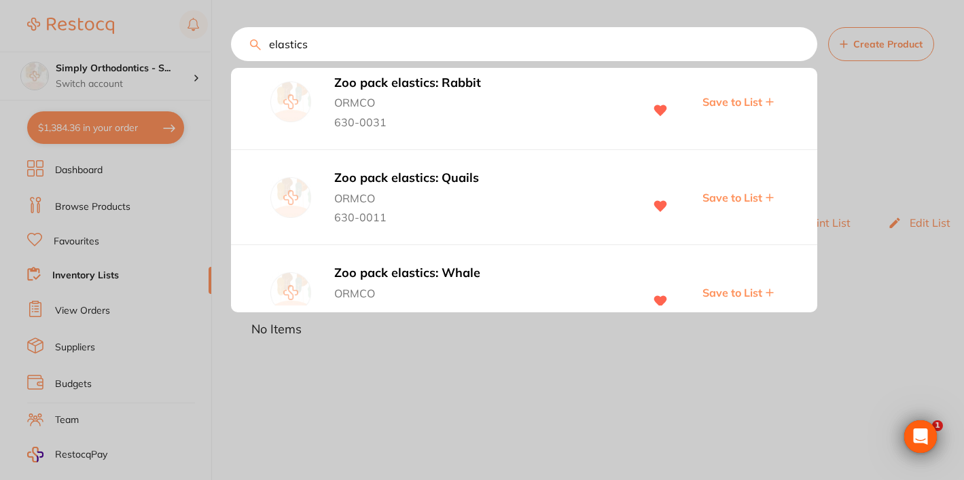
type input "elastics"
click at [726, 200] on span "Save to List" at bounding box center [732, 198] width 60 height 12
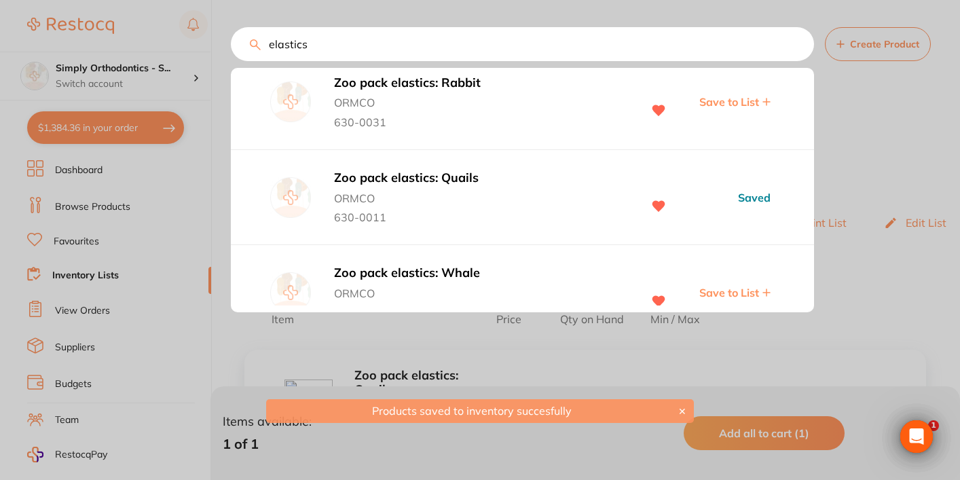
scroll to position [0, 0]
click at [714, 105] on span "Save to List" at bounding box center [729, 102] width 60 height 12
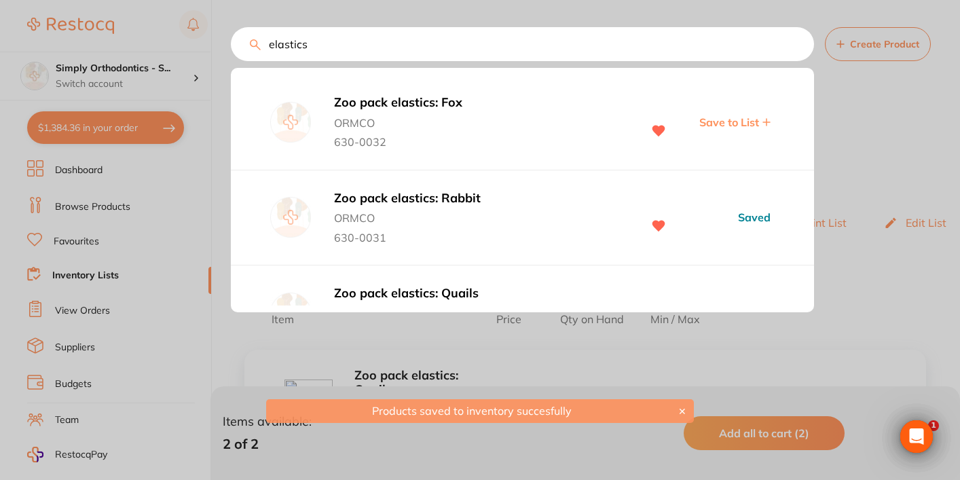
click at [730, 122] on span "Save to List" at bounding box center [729, 122] width 60 height 12
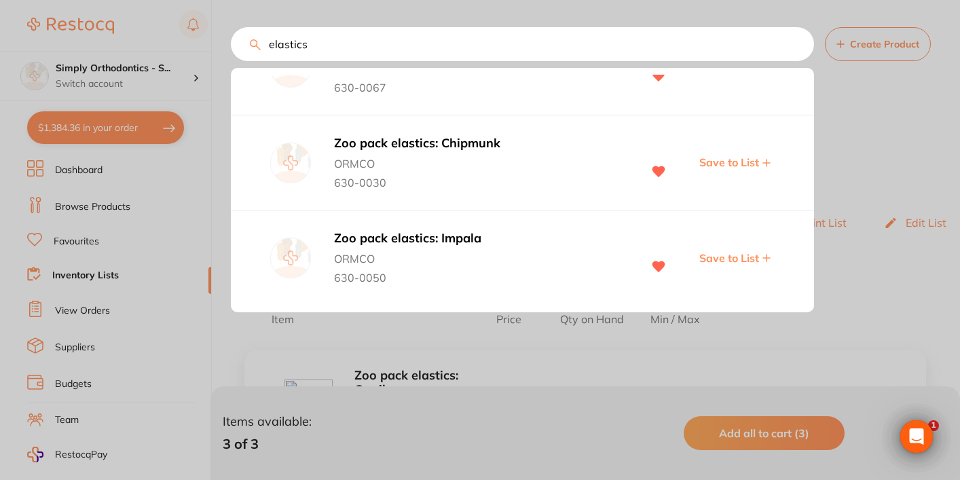
scroll to position [347, 0]
click at [720, 258] on span "Save to List" at bounding box center [729, 258] width 60 height 12
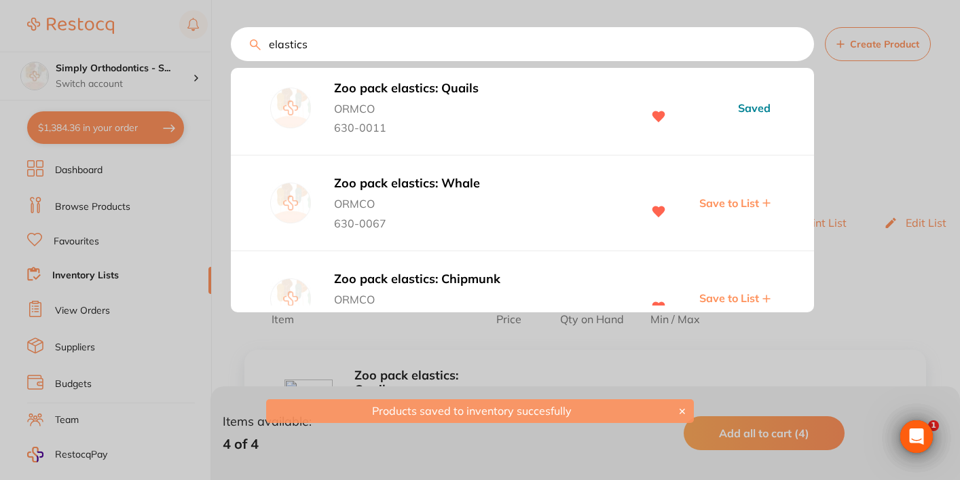
scroll to position [0, 0]
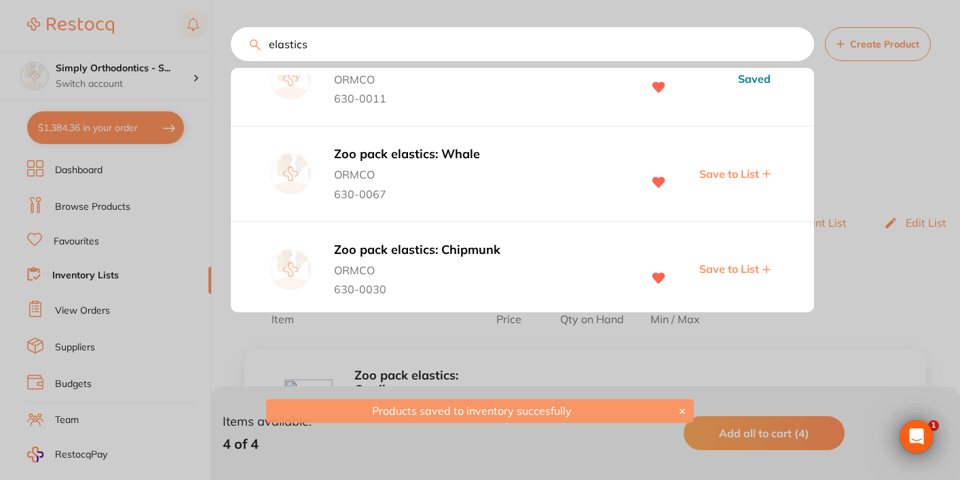
click at [726, 275] on span "Save to List" at bounding box center [729, 269] width 60 height 12
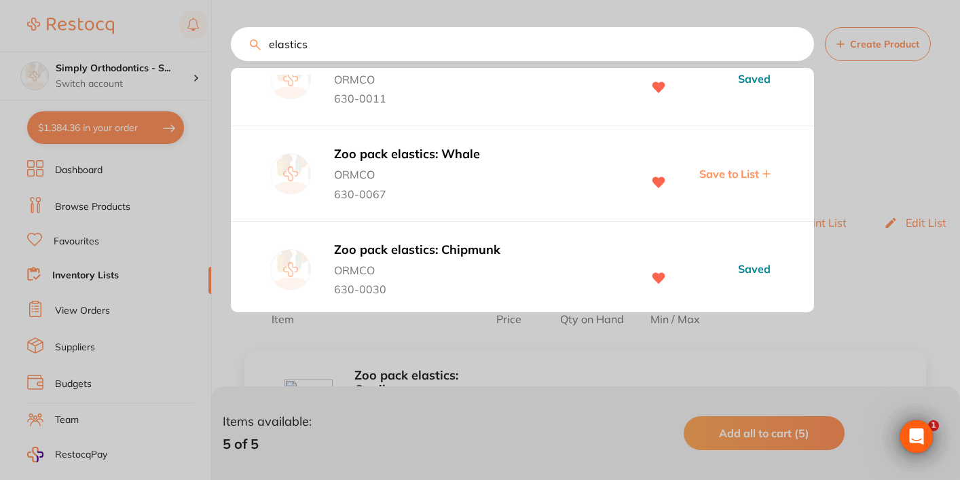
click at [723, 172] on span "Save to List" at bounding box center [729, 174] width 60 height 12
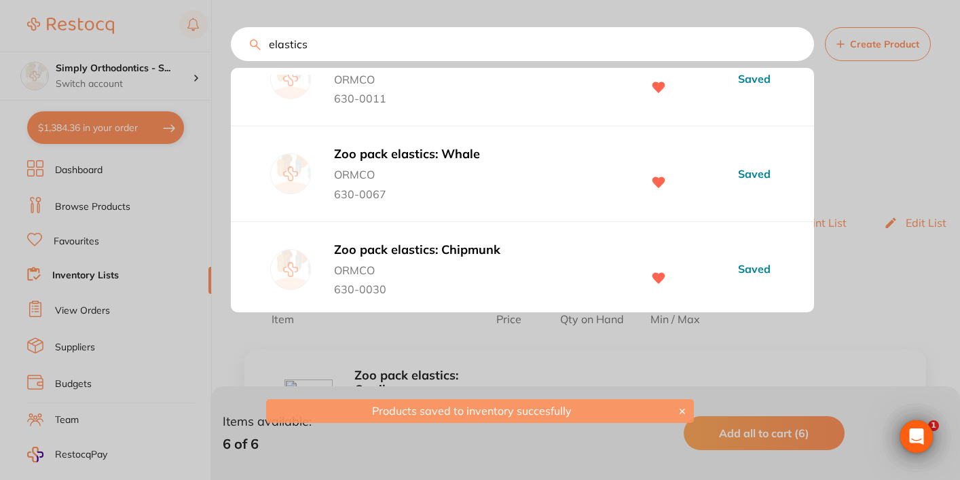
click at [924, 149] on div at bounding box center [480, 240] width 960 height 480
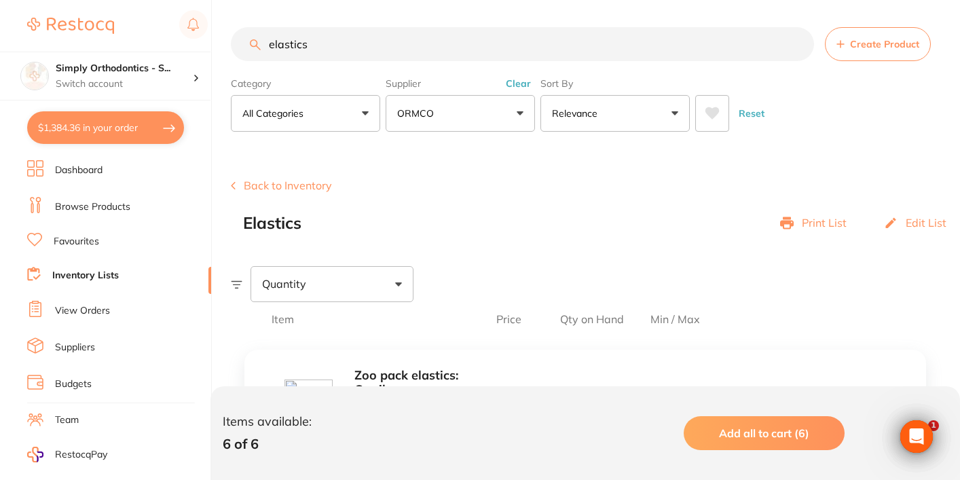
click at [257, 186] on button "Back to Inventory" at bounding box center [281, 185] width 101 height 12
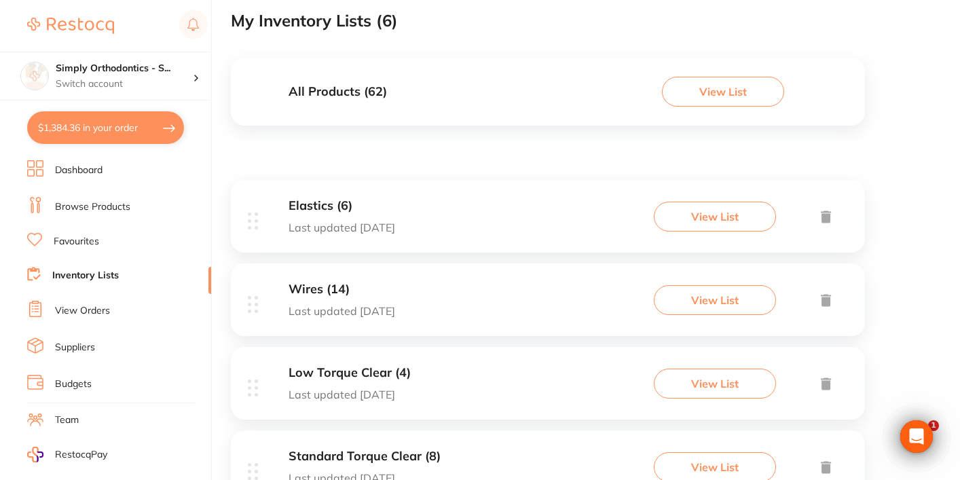
scroll to position [103, 0]
click at [77, 302] on li "View Orders" at bounding box center [119, 311] width 184 height 20
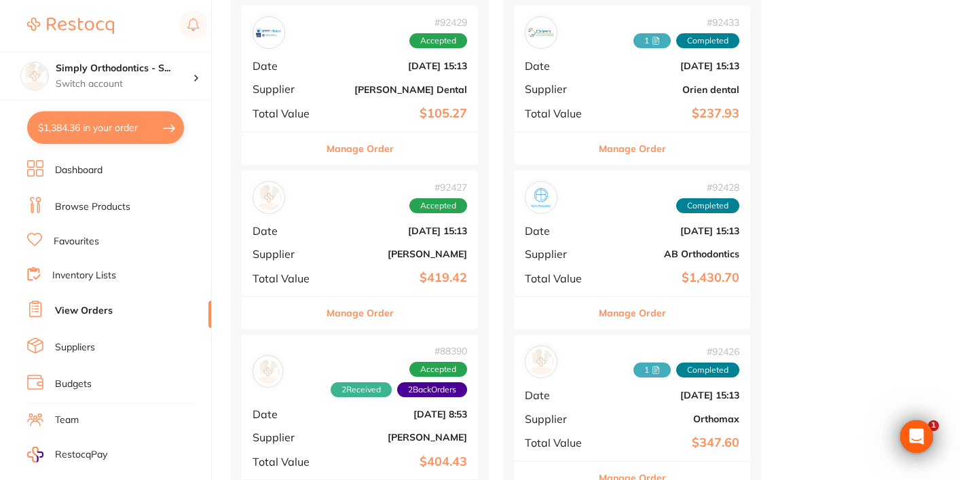
scroll to position [680, 0]
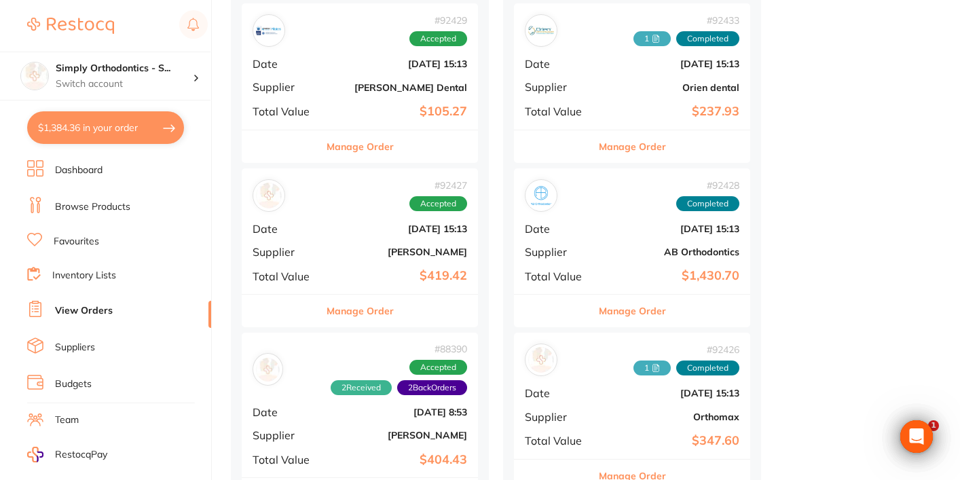
click at [628, 297] on button "Manage Order" at bounding box center [632, 311] width 67 height 33
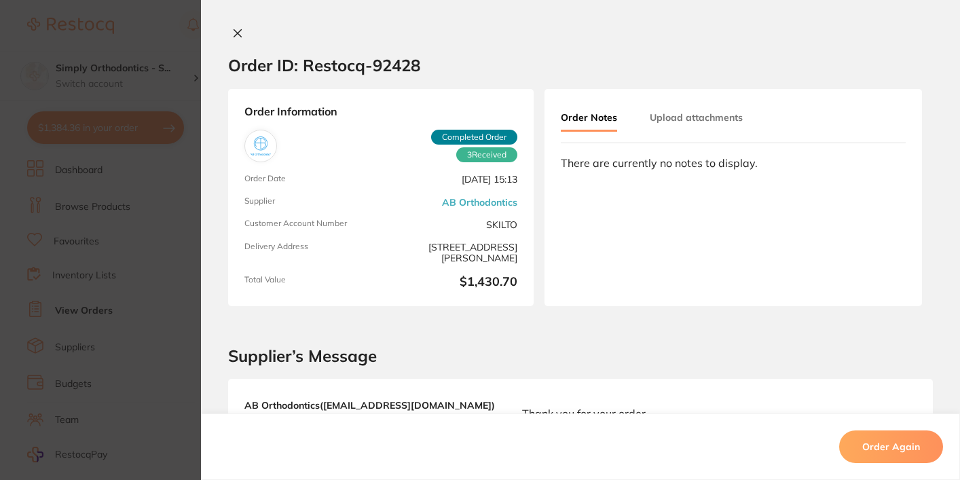
click at [706, 109] on button "Upload attachments" at bounding box center [696, 117] width 93 height 24
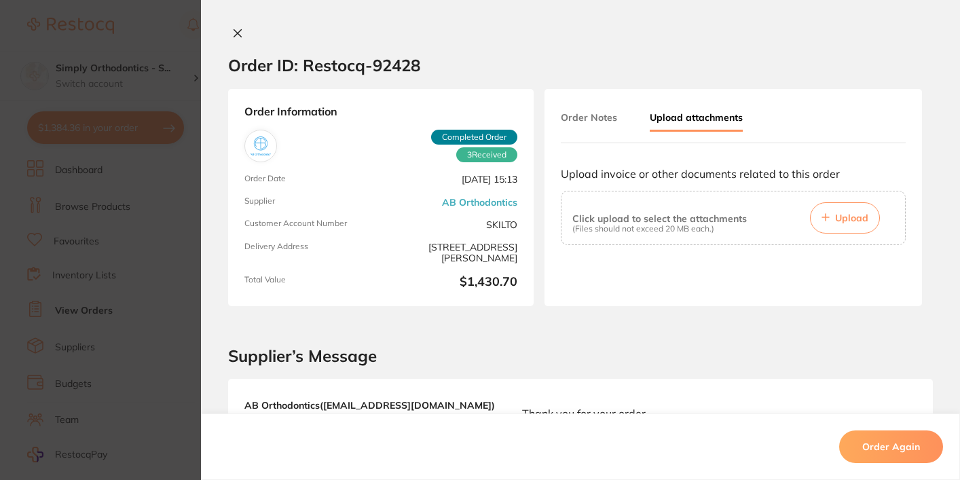
click at [837, 224] on span "Upload" at bounding box center [851, 218] width 33 height 12
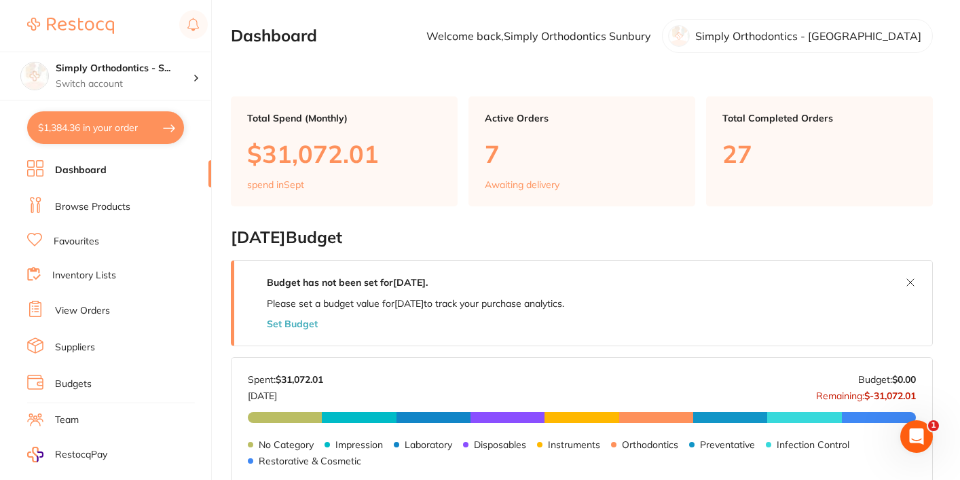
click at [86, 308] on link "View Orders" at bounding box center [82, 311] width 55 height 14
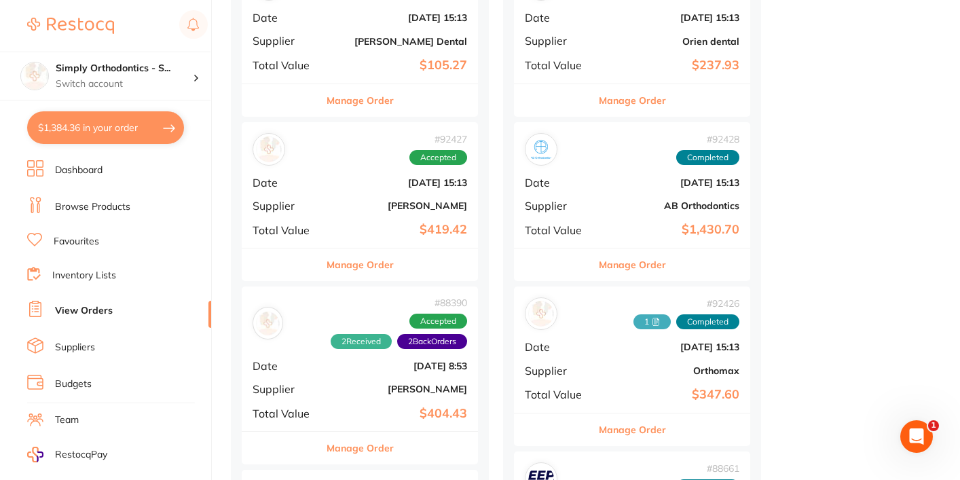
scroll to position [727, 0]
click at [623, 259] on button "Manage Order" at bounding box center [632, 264] width 67 height 33
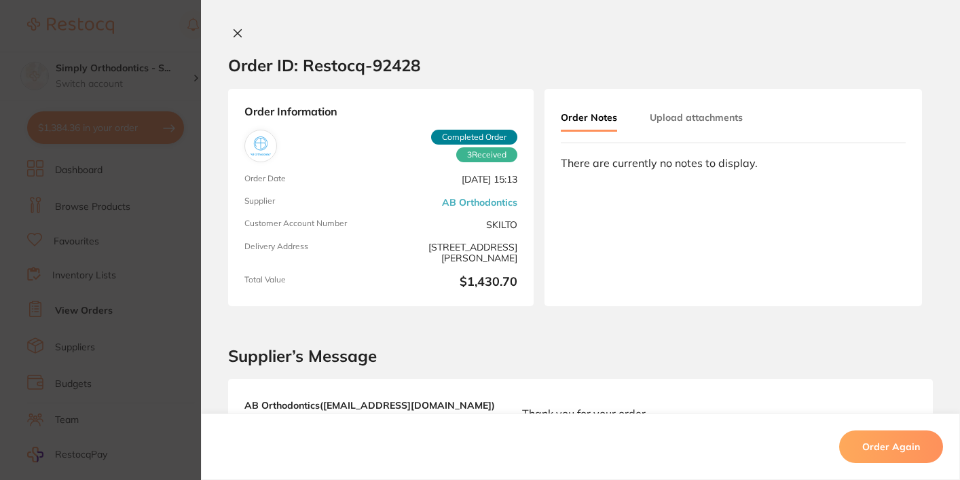
click at [704, 125] on button "Upload attachments" at bounding box center [696, 117] width 93 height 24
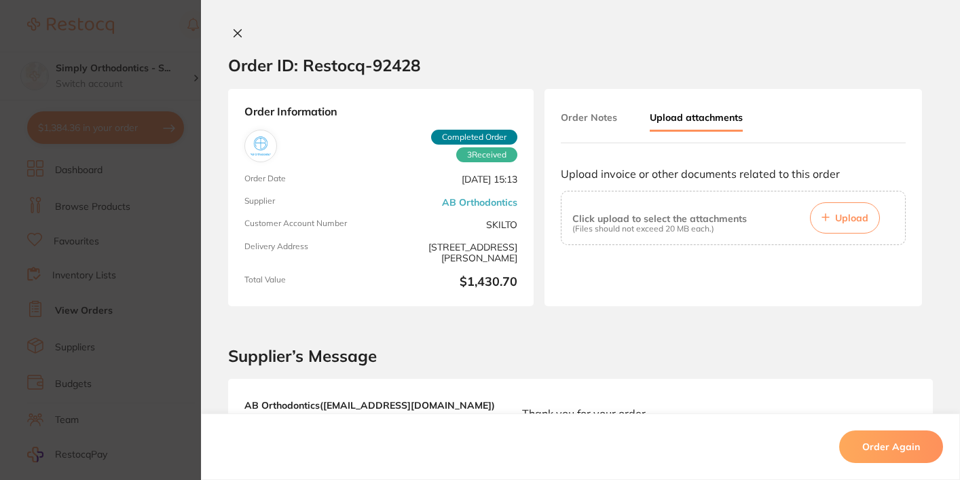
click at [846, 214] on span "Upload" at bounding box center [851, 218] width 33 height 12
click at [770, 227] on div "Click upload to select the attachments (Files should not exceed 20 MB each.) Up…" at bounding box center [733, 217] width 322 height 31
click at [835, 222] on span "Upload" at bounding box center [851, 218] width 33 height 12
click at [194, 205] on section "Order ID: Restocq- 92428 Order Information 3 Received Completed Order Order Dat…" at bounding box center [480, 240] width 960 height 480
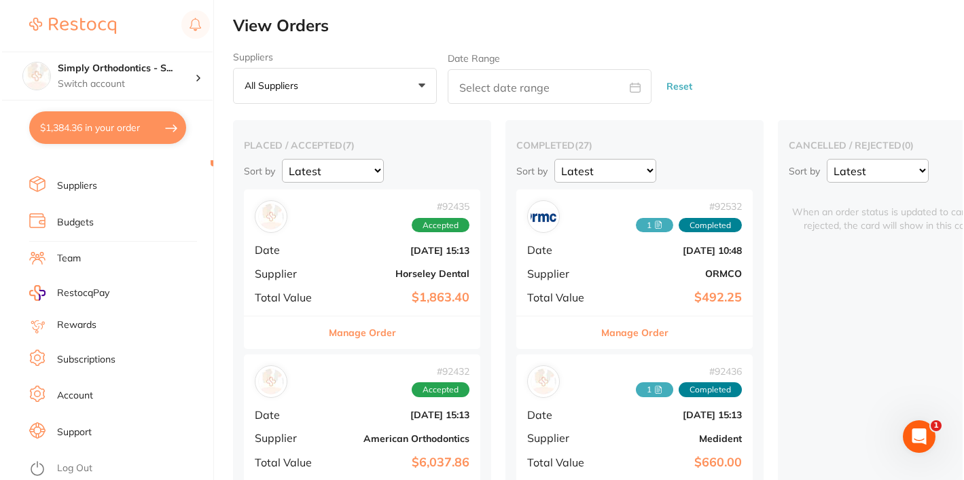
scroll to position [172, 0]
click at [67, 462] on link "Log Out" at bounding box center [72, 469] width 35 height 14
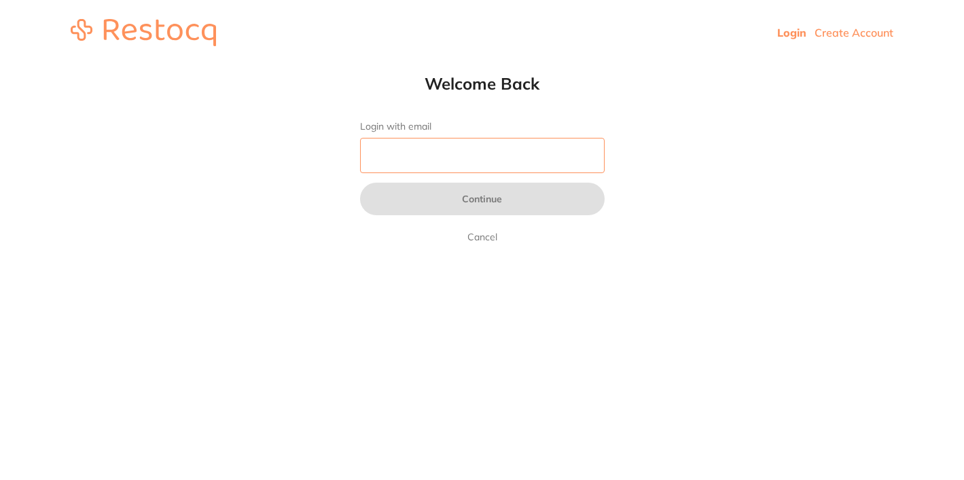
click at [433, 151] on input "Login with email" at bounding box center [482, 155] width 244 height 35
click at [585, 156] on input "Login with email" at bounding box center [482, 155] width 244 height 35
click at [505, 162] on input "Login with email" at bounding box center [482, 155] width 244 height 35
click at [419, 154] on input "Login with email" at bounding box center [482, 155] width 244 height 35
paste input "[PERSON_NAME][EMAIL_ADDRESS][DOMAIN_NAME]"
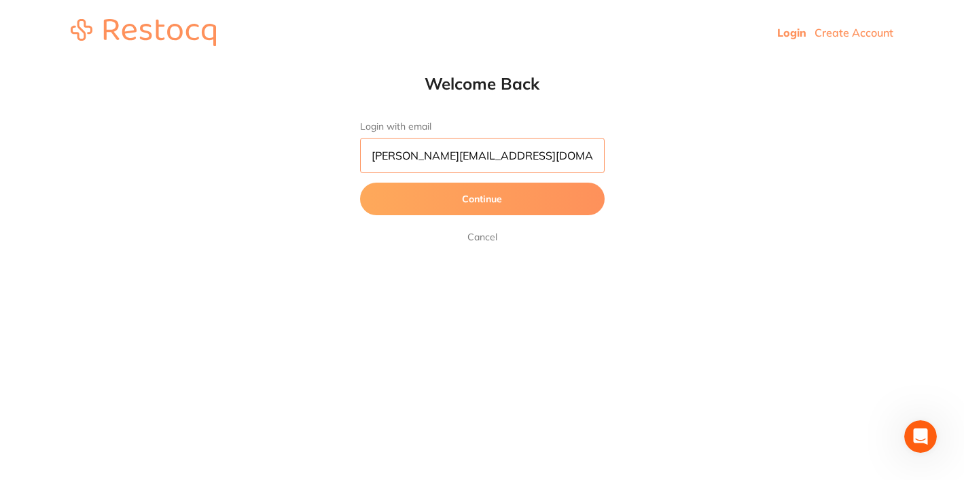
type input "[PERSON_NAME][EMAIL_ADDRESS][DOMAIN_NAME]"
click at [511, 202] on button "Continue" at bounding box center [482, 199] width 244 height 33
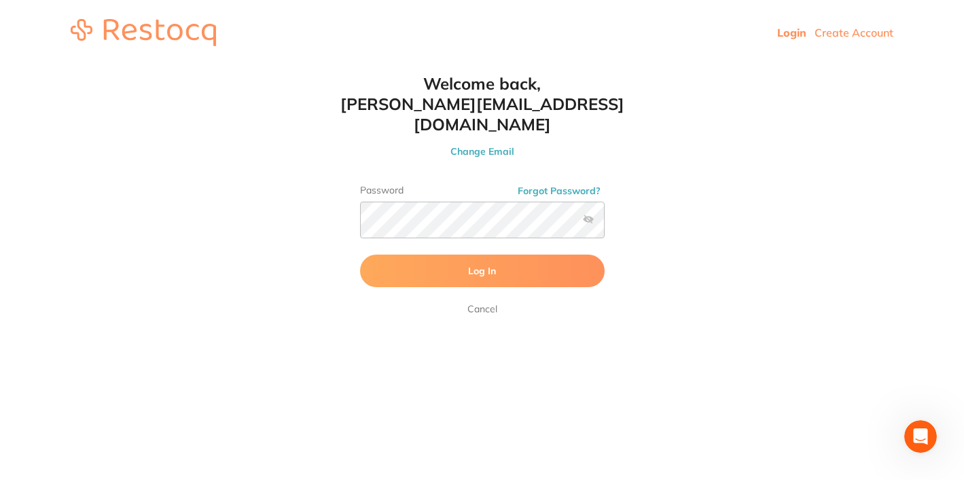
click at [409, 255] on button "Log In" at bounding box center [482, 271] width 244 height 33
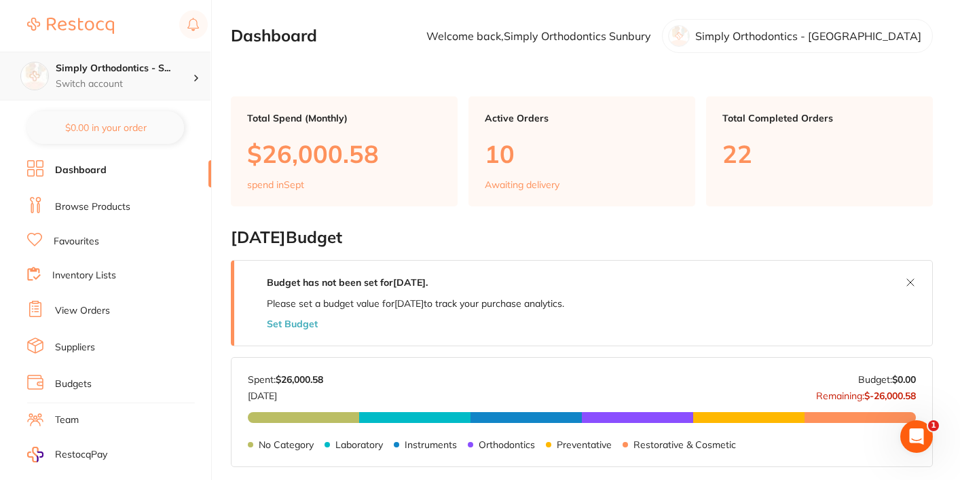
click at [132, 94] on div "Simply Orthodontics - S... Switch account" at bounding box center [105, 76] width 211 height 49
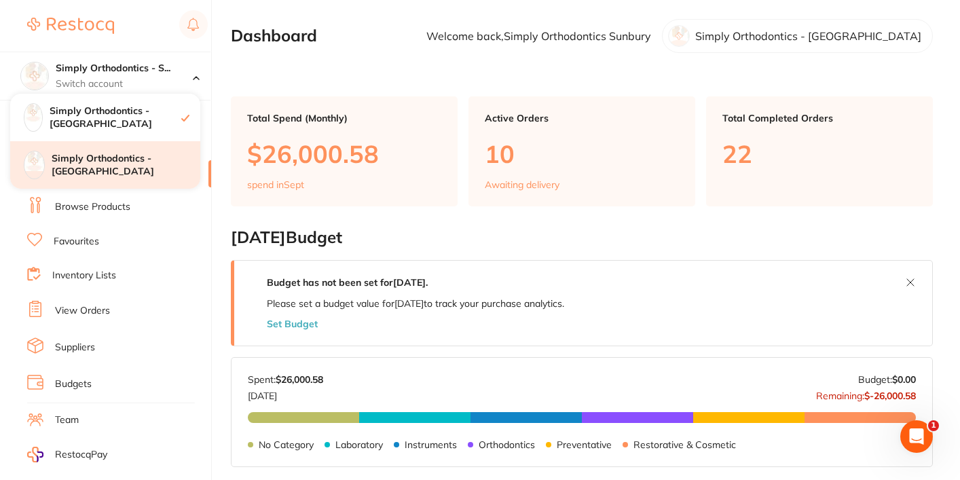
click at [131, 159] on h4 "Simply Orthodontics - [GEOGRAPHIC_DATA]" at bounding box center [126, 165] width 149 height 26
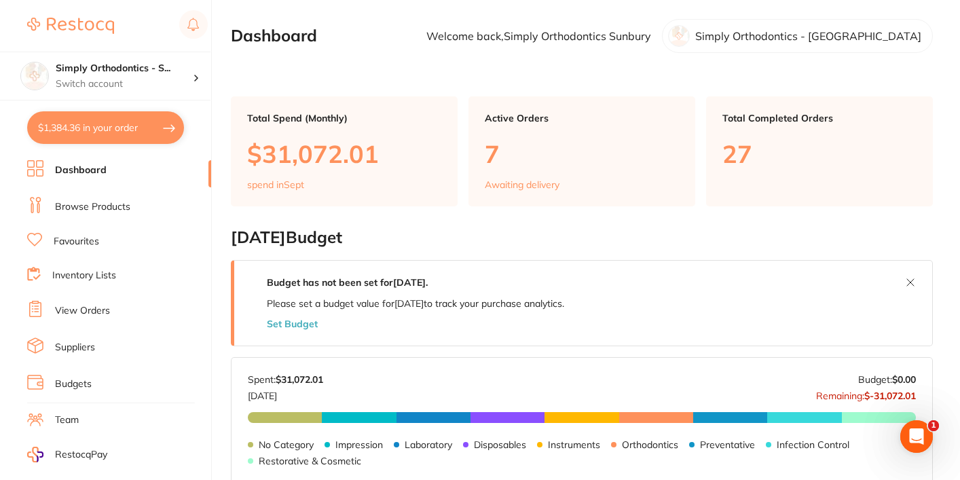
click at [80, 308] on link "View Orders" at bounding box center [82, 311] width 55 height 14
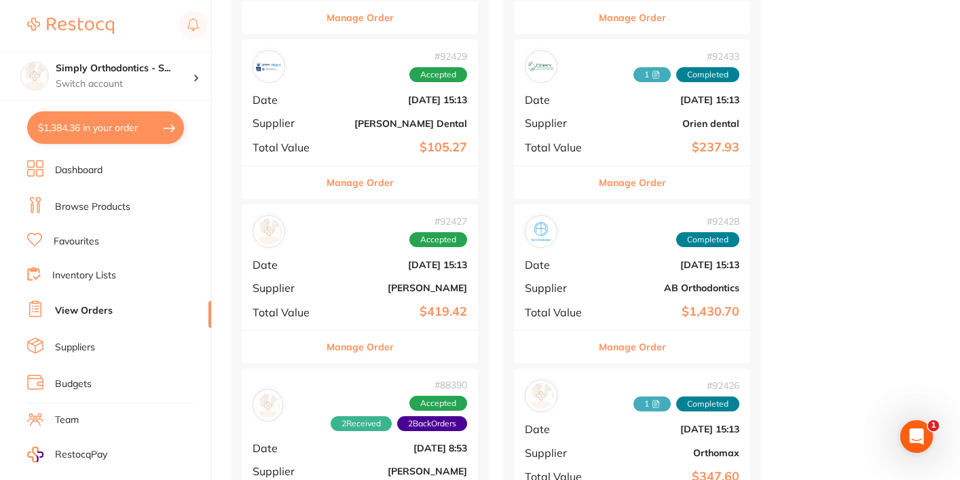
scroll to position [670, 0]
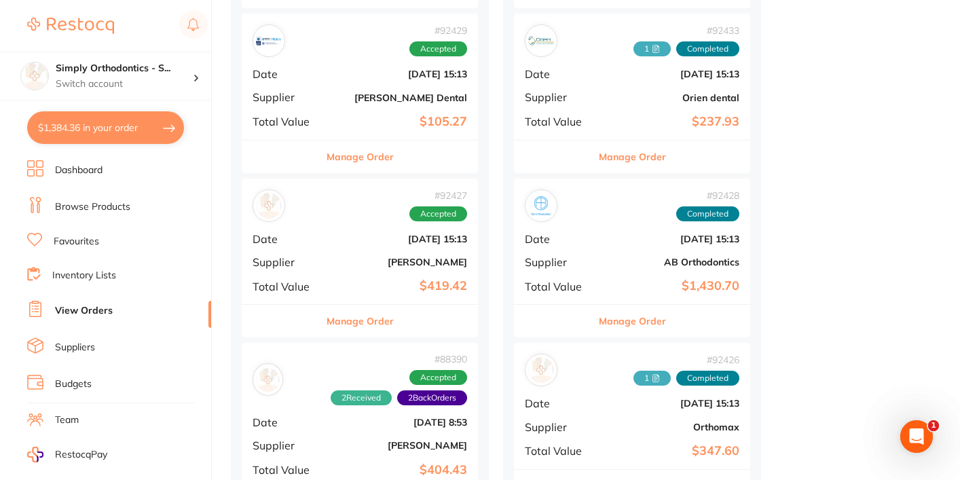
click at [625, 310] on button "Manage Order" at bounding box center [632, 321] width 67 height 33
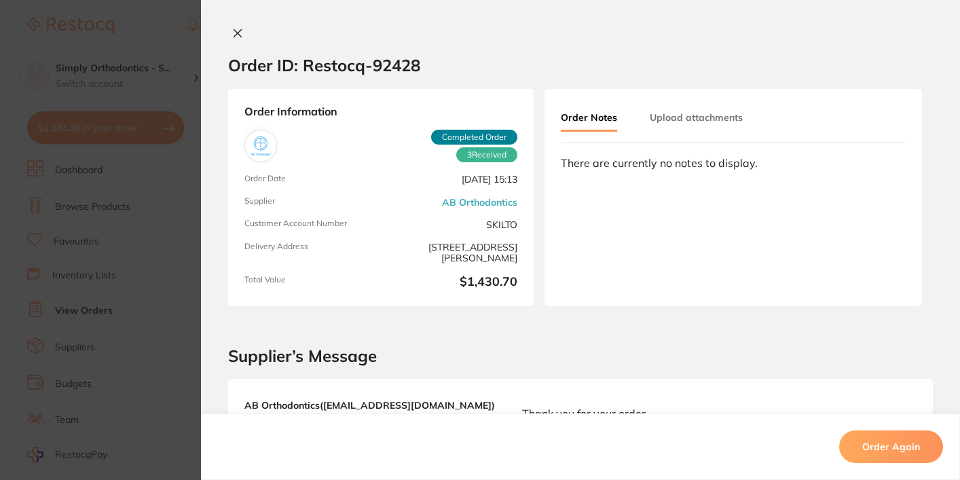
click at [668, 122] on button "Upload attachments" at bounding box center [696, 117] width 93 height 24
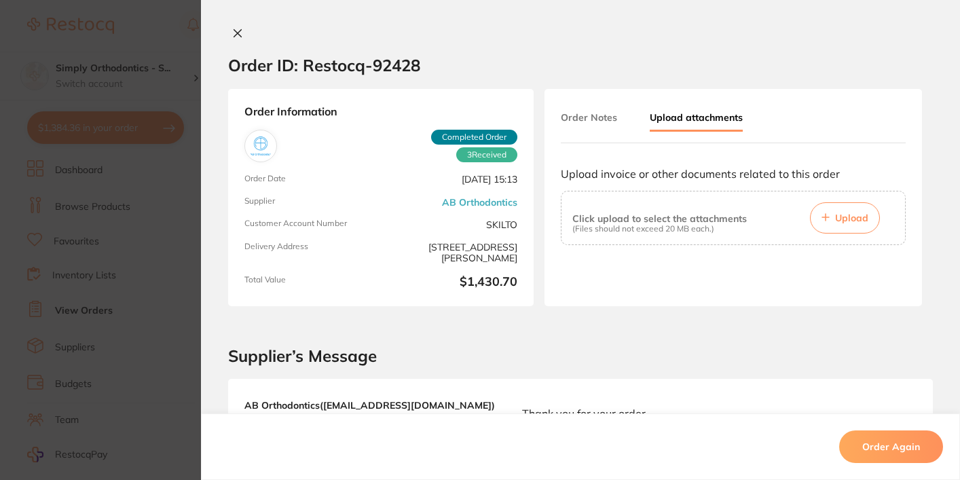
click at [838, 218] on span "Upload" at bounding box center [851, 218] width 33 height 12
click at [854, 224] on span "Upload" at bounding box center [851, 218] width 33 height 12
click at [606, 122] on button "Order Notes" at bounding box center [589, 117] width 56 height 24
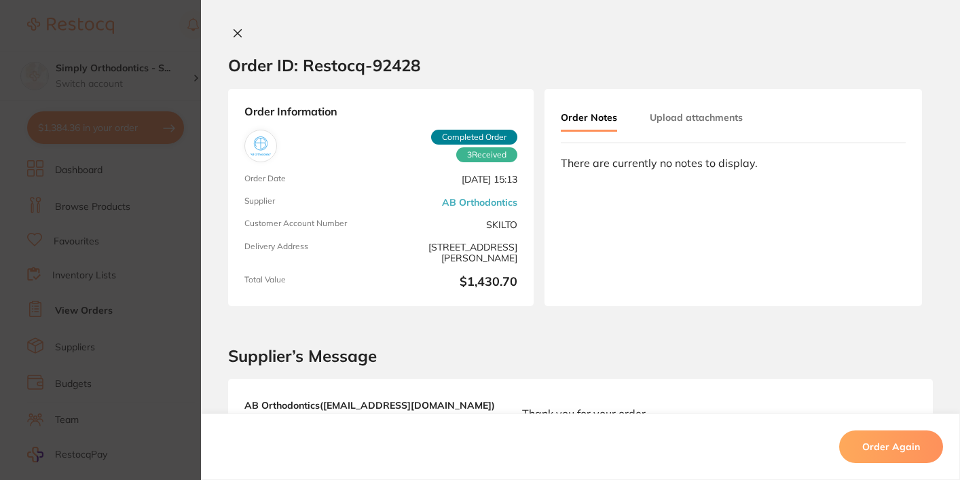
click at [239, 33] on icon at bounding box center [237, 33] width 11 height 11
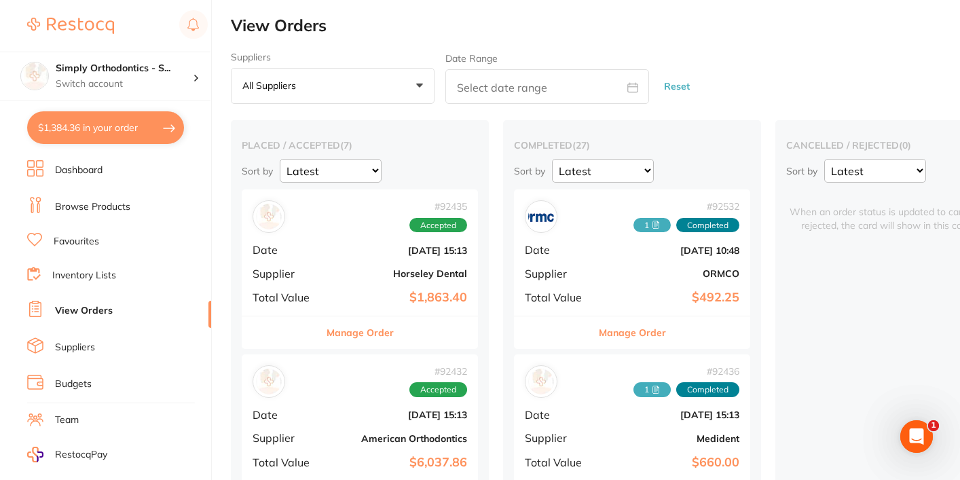
click at [65, 344] on link "Suppliers" at bounding box center [75, 348] width 40 height 14
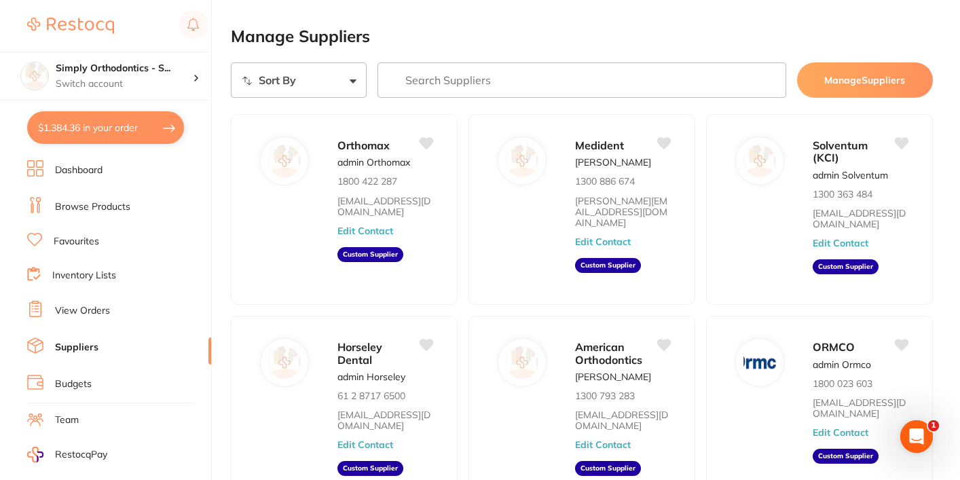
click at [84, 278] on link "Inventory Lists" at bounding box center [84, 276] width 64 height 14
